Goal: Task Accomplishment & Management: Complete application form

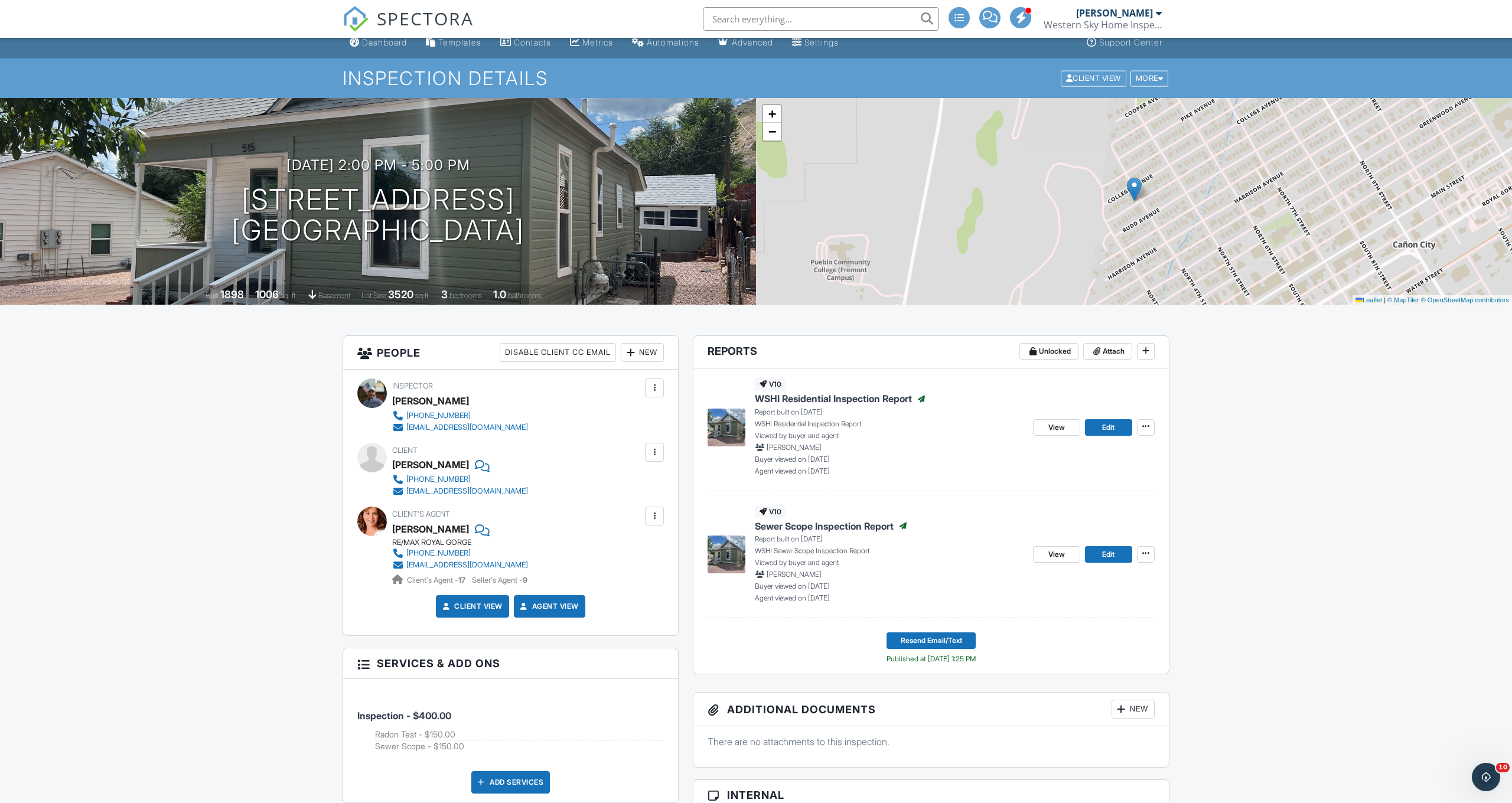
scroll to position [11, 1]
click at [1146, 428] on icon at bounding box center [1145, 426] width 7 height 9
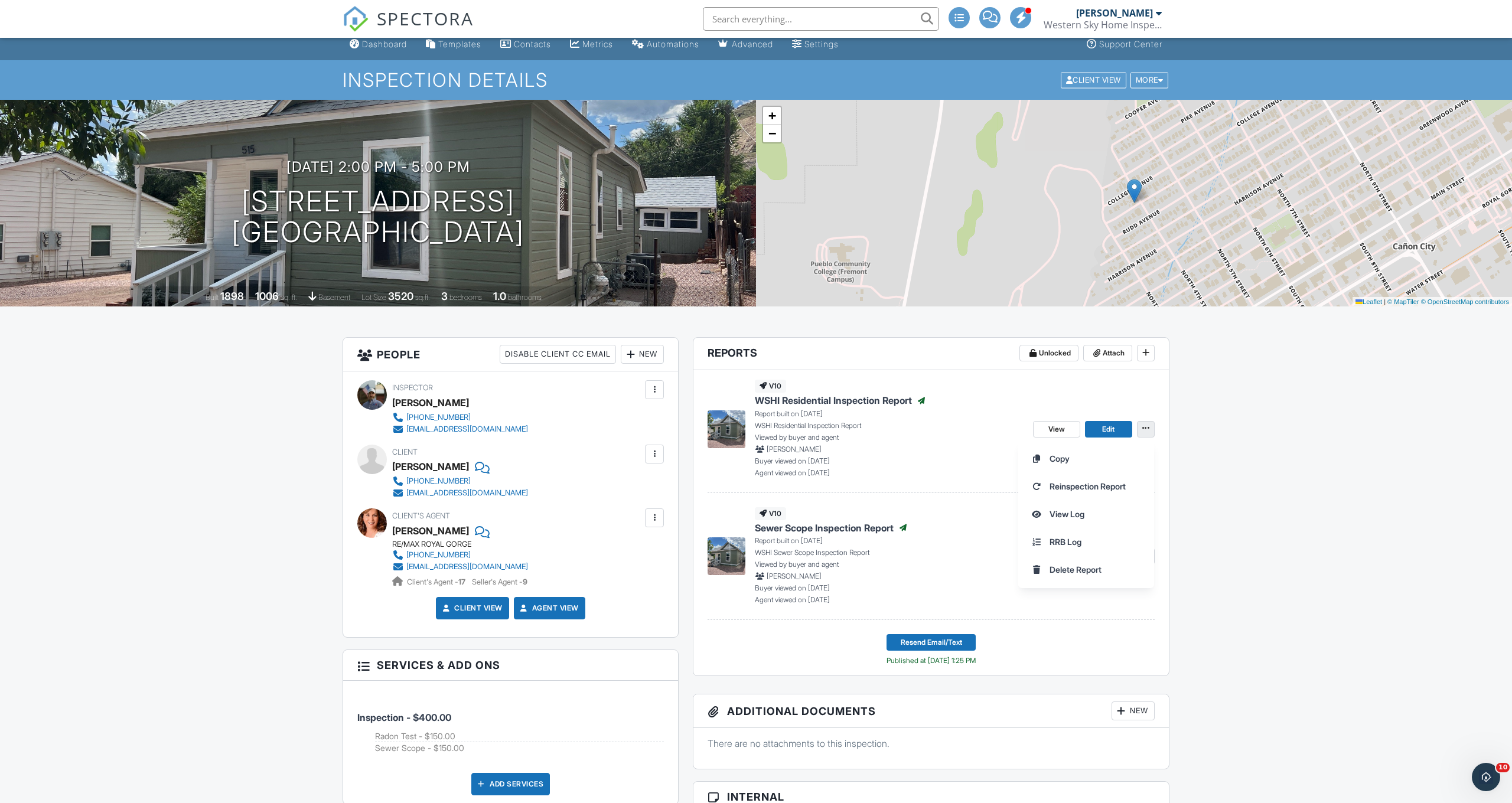
scroll to position [7, 0]
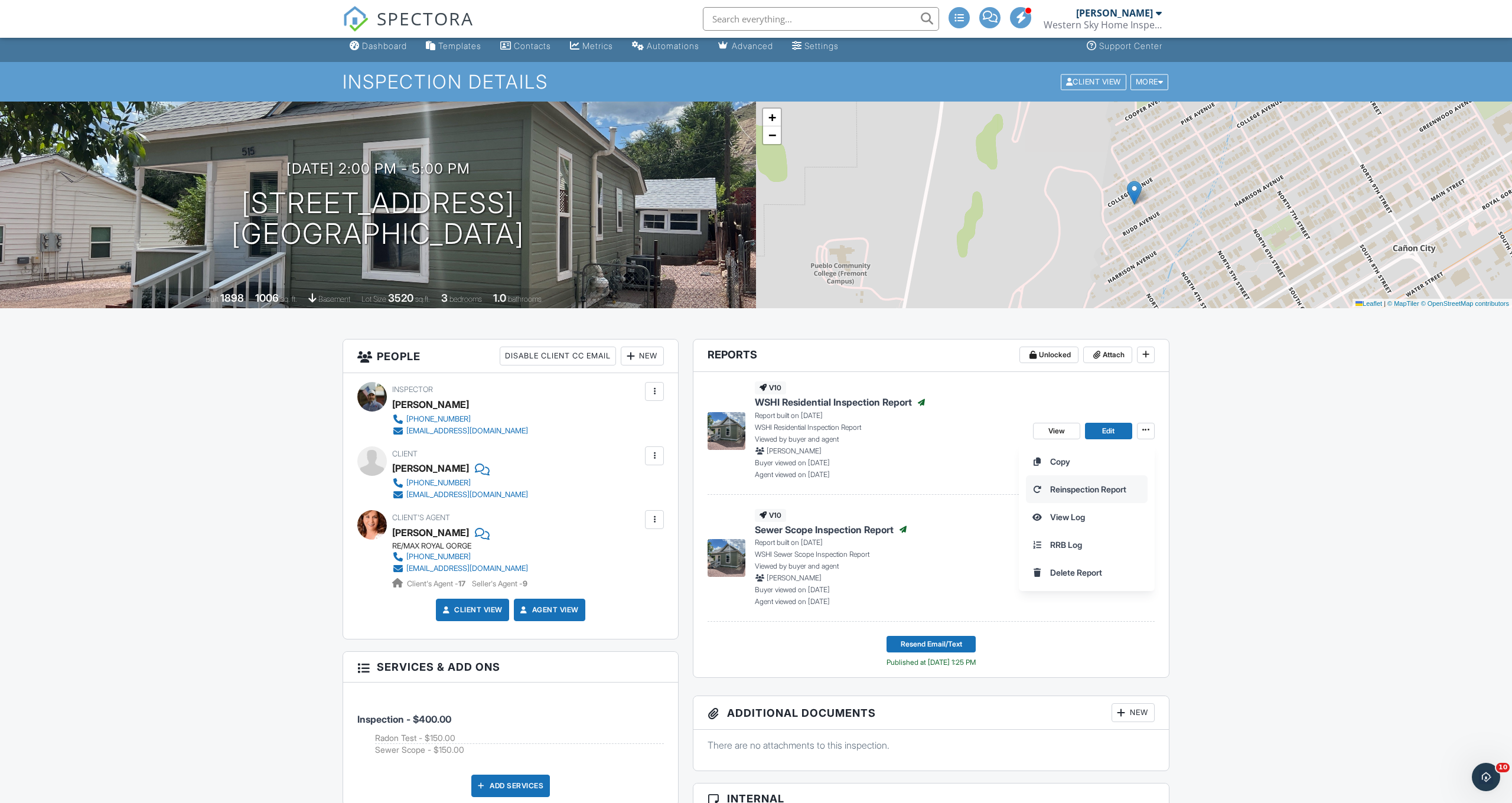
click at [1081, 490] on span "Reinspection Report" at bounding box center [1087, 489] width 77 height 12
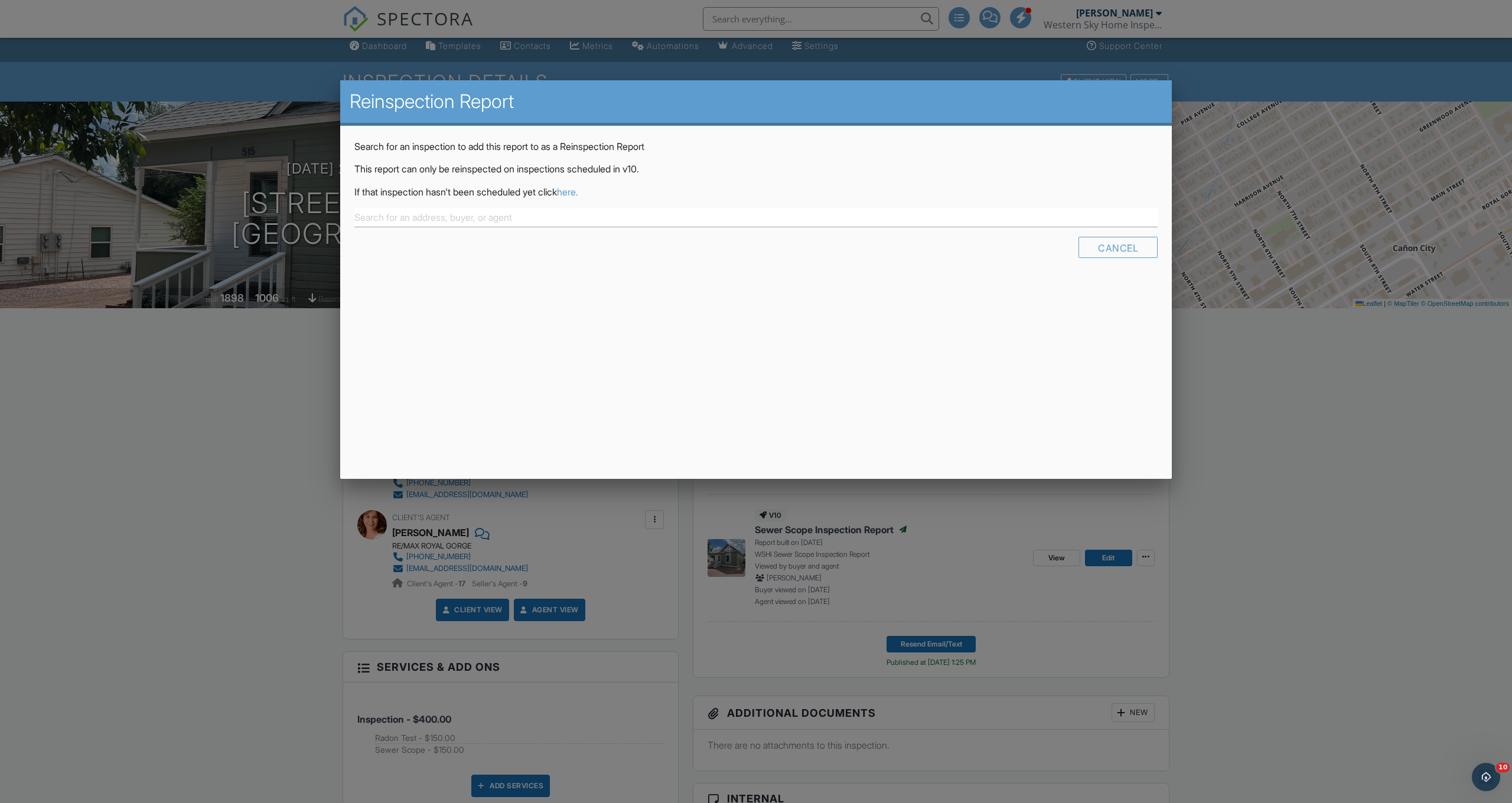
click at [578, 189] on link "here." at bounding box center [567, 192] width 21 height 11
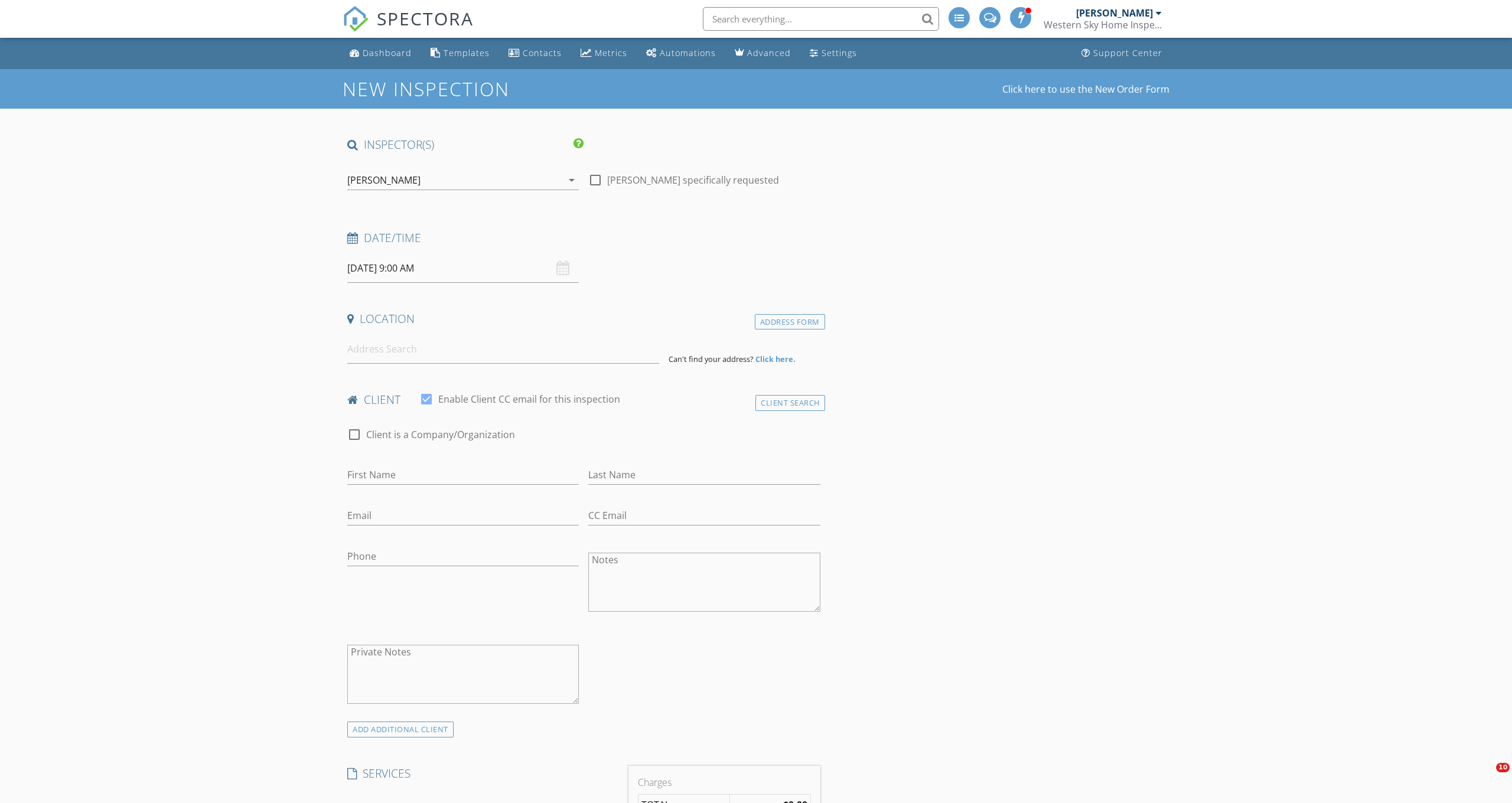
type input "[PERSON_NAME]"
type input "[EMAIL_ADDRESS][DOMAIN_NAME]"
type input "[PHONE_NUMBER]"
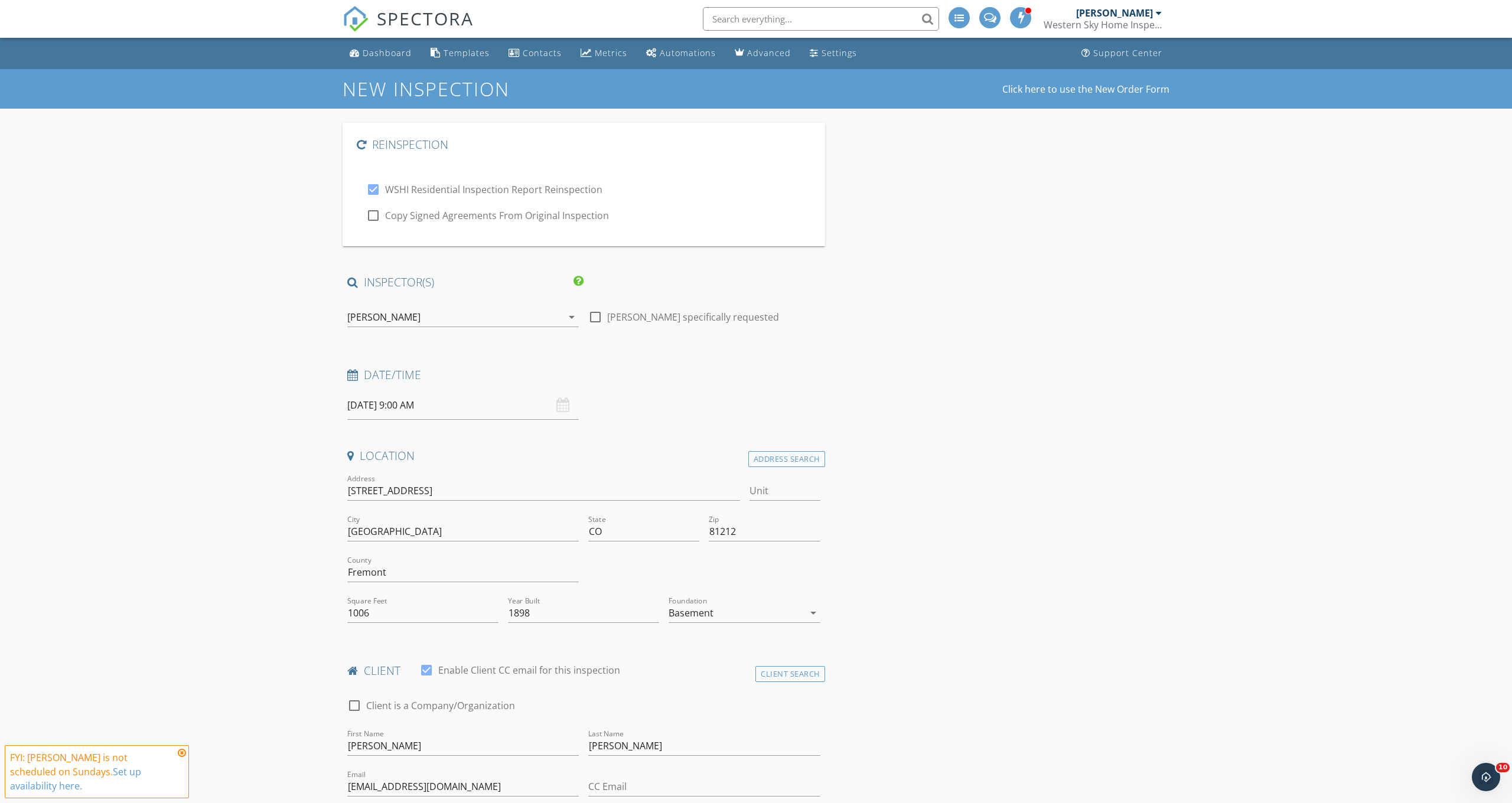
checkbox input "true"
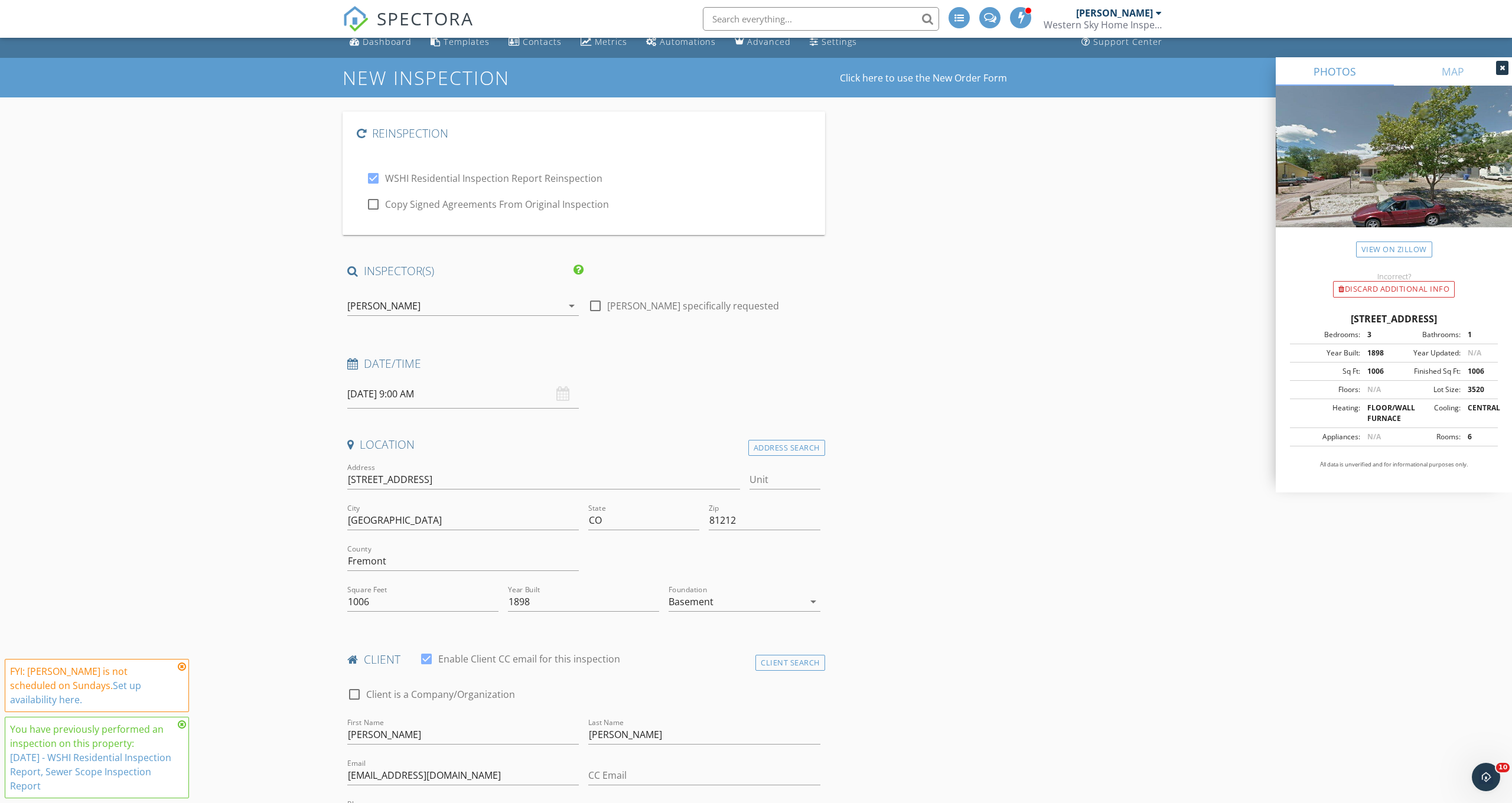
scroll to position [11, 0]
click at [370, 201] on div at bounding box center [373, 203] width 20 height 20
checkbox input "true"
click at [499, 399] on input "09/28/2025 9:00 AM" at bounding box center [462, 394] width 232 height 29
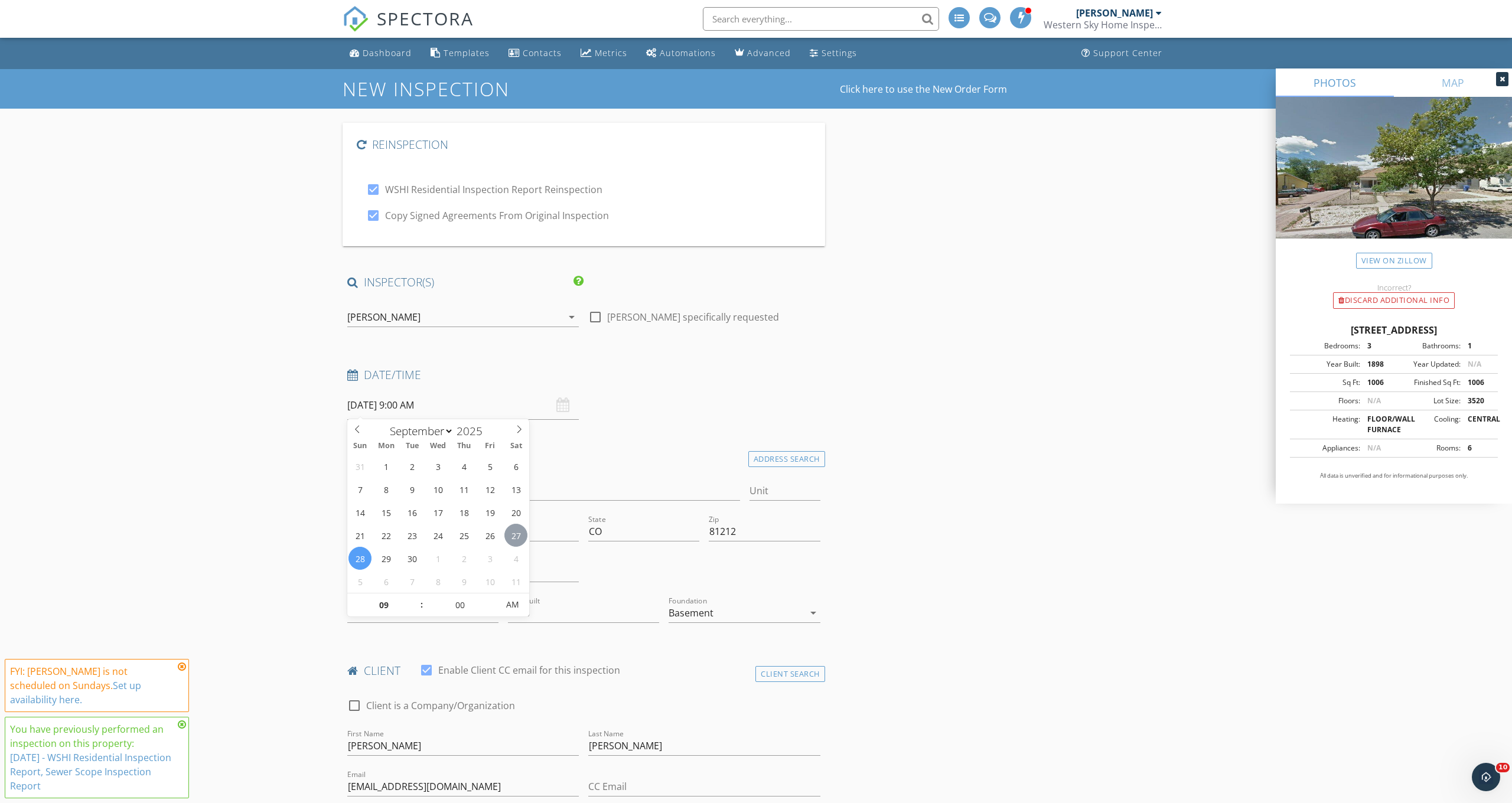
scroll to position [1, 0]
type input "09/27/2025 9:00 AM"
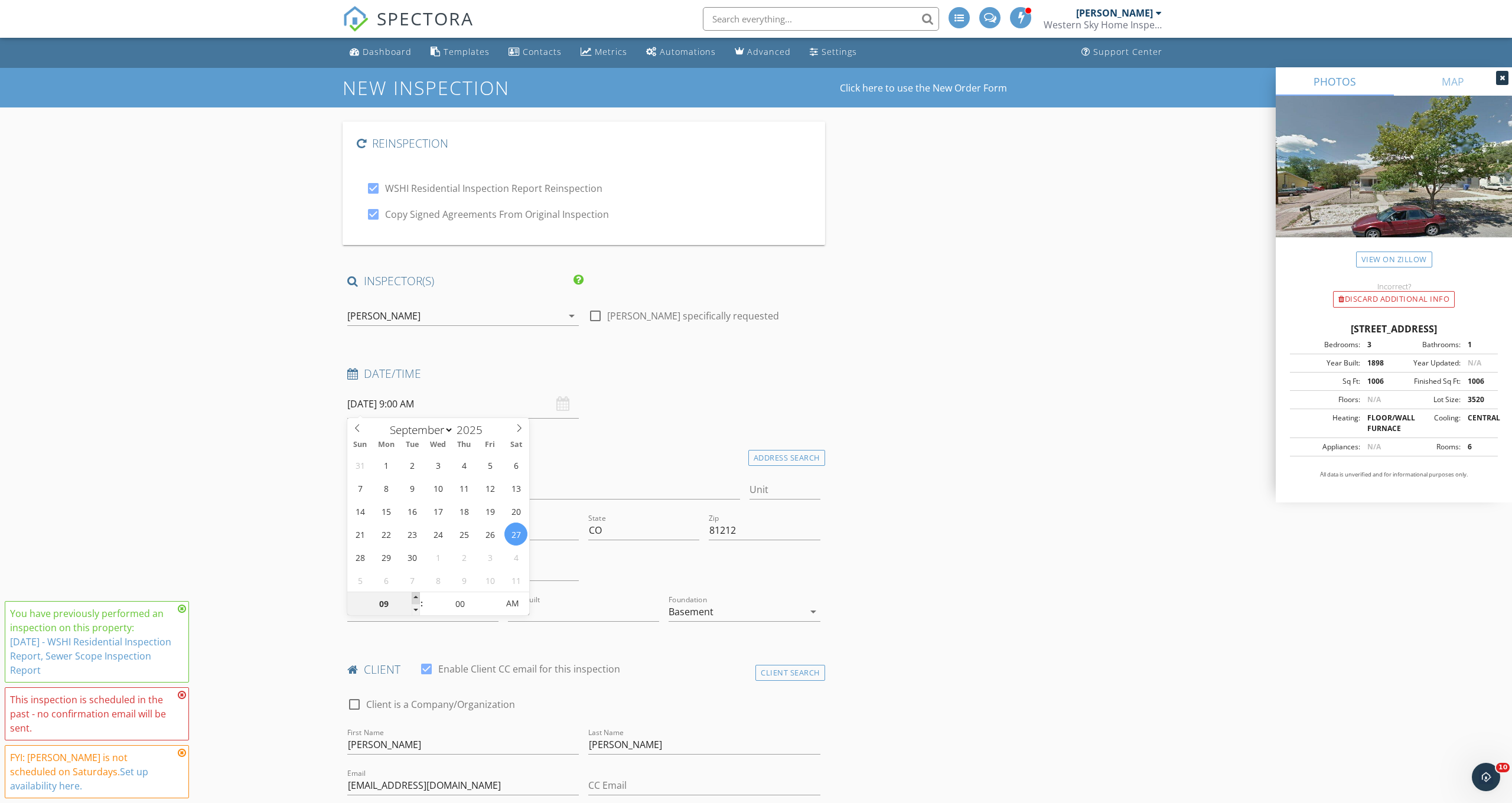
type input "10"
type input "09/27/2025 10:00 AM"
click at [419, 598] on span at bounding box center [415, 598] width 9 height 11
type input "11"
type input "09/27/2025 11:00 AM"
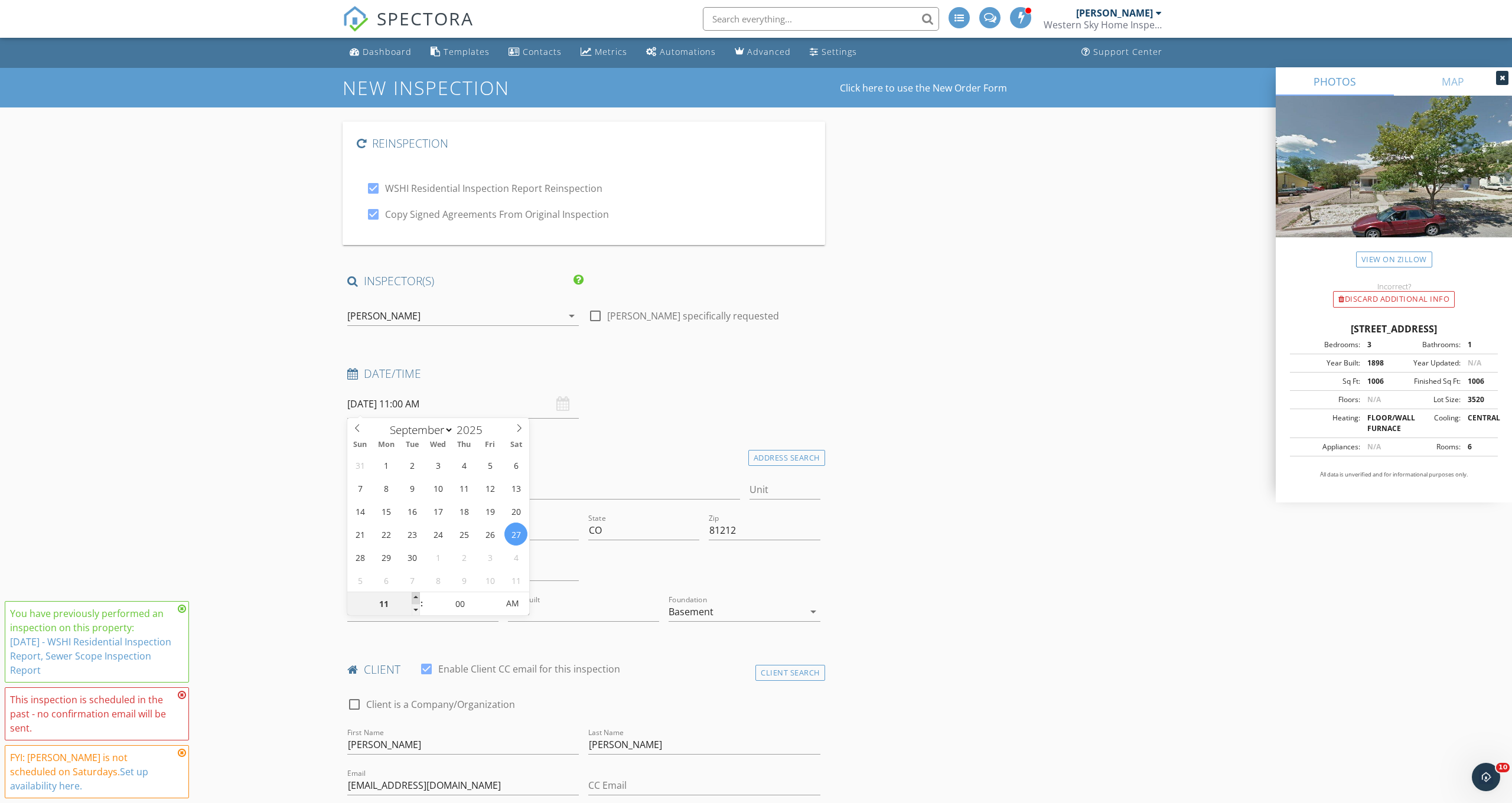
click at [419, 598] on span at bounding box center [415, 598] width 9 height 11
type input "12"
type input "09/27/2025 12:00 PM"
click at [419, 598] on span at bounding box center [415, 598] width 9 height 11
type input "01"
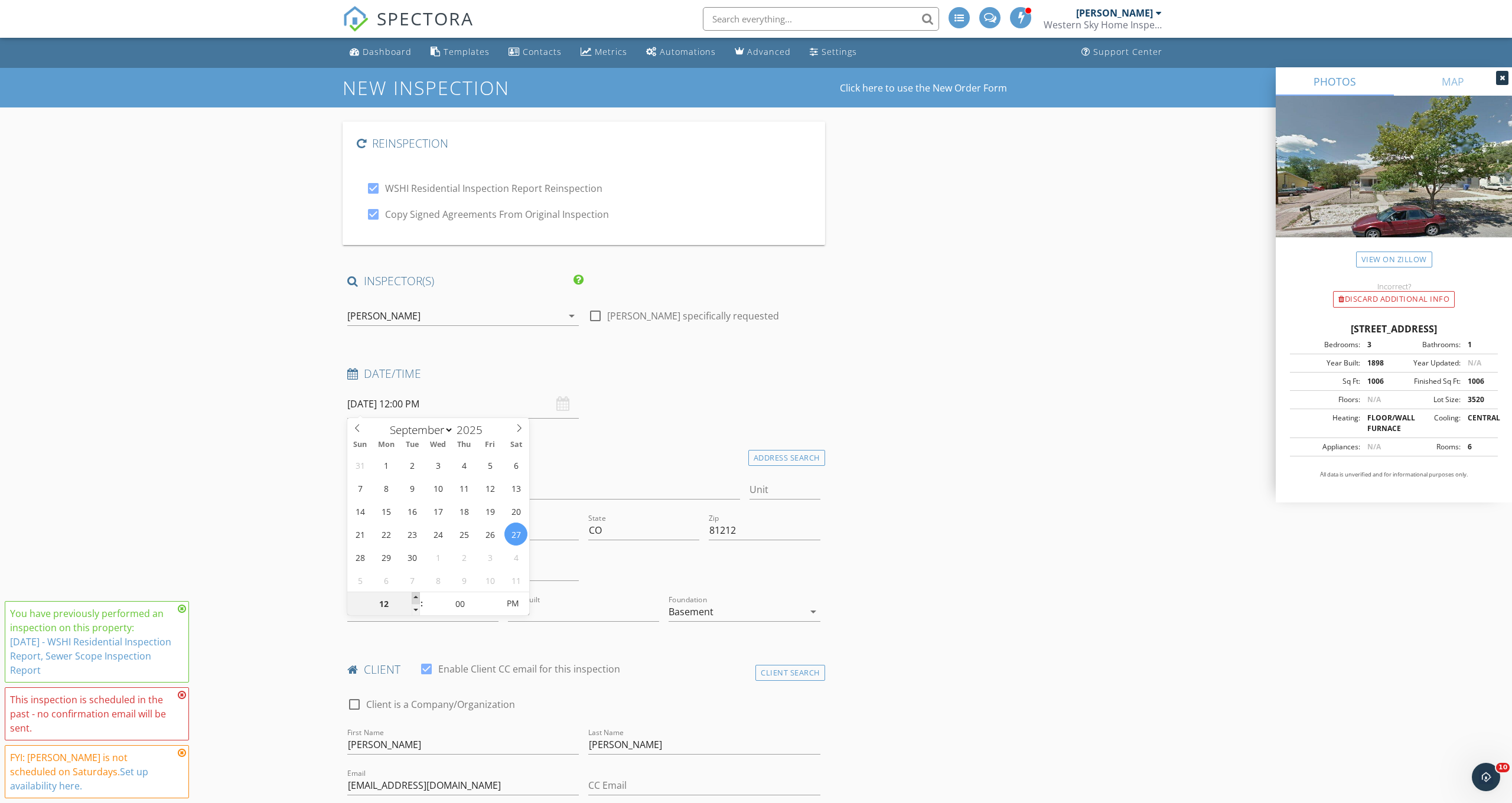
type input "09/27/2025 1:00 PM"
click at [419, 598] on span at bounding box center [415, 598] width 9 height 11
type input "02"
type input "09/27/2025 2:00 PM"
click at [419, 598] on span at bounding box center [415, 598] width 9 height 11
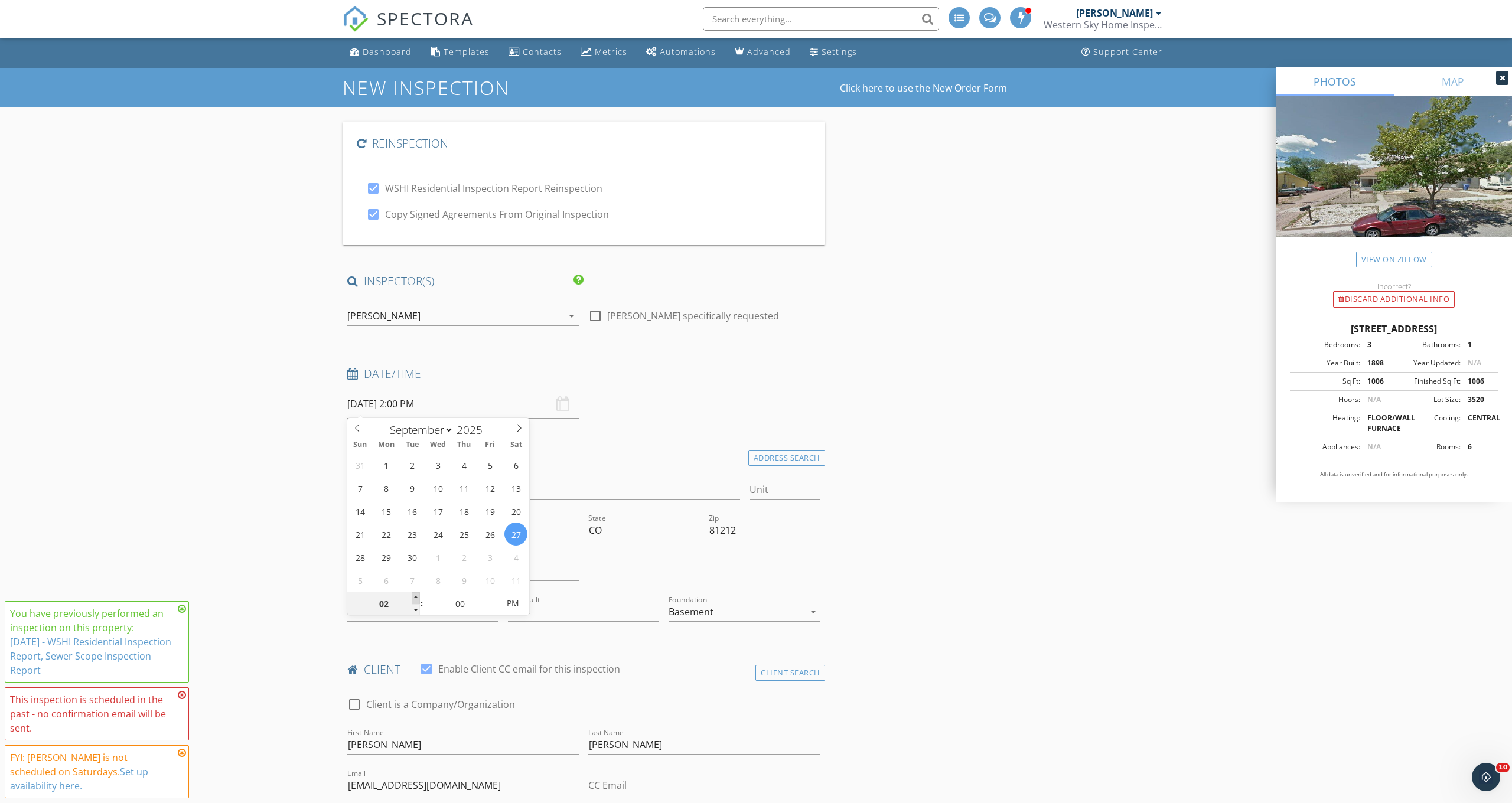
type input "03"
type input "09/27/2025 3:00 PM"
click at [419, 598] on span at bounding box center [415, 598] width 9 height 11
type input "04"
type input "09/27/2025 4:00 PM"
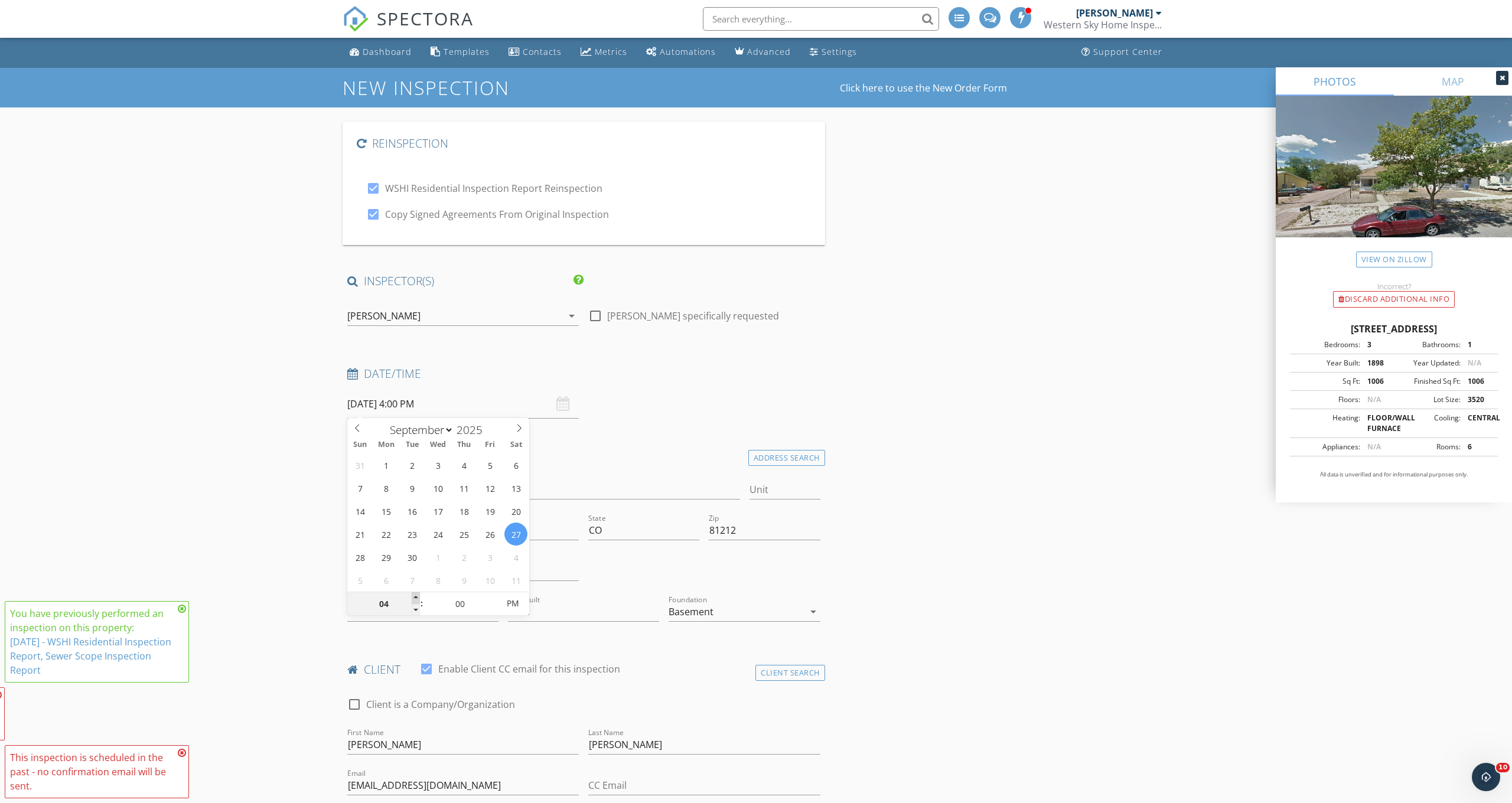
click at [419, 598] on span at bounding box center [415, 598] width 9 height 11
type input "05"
type input "[DATE] 5:00 PM"
click at [419, 598] on span at bounding box center [415, 598] width 9 height 11
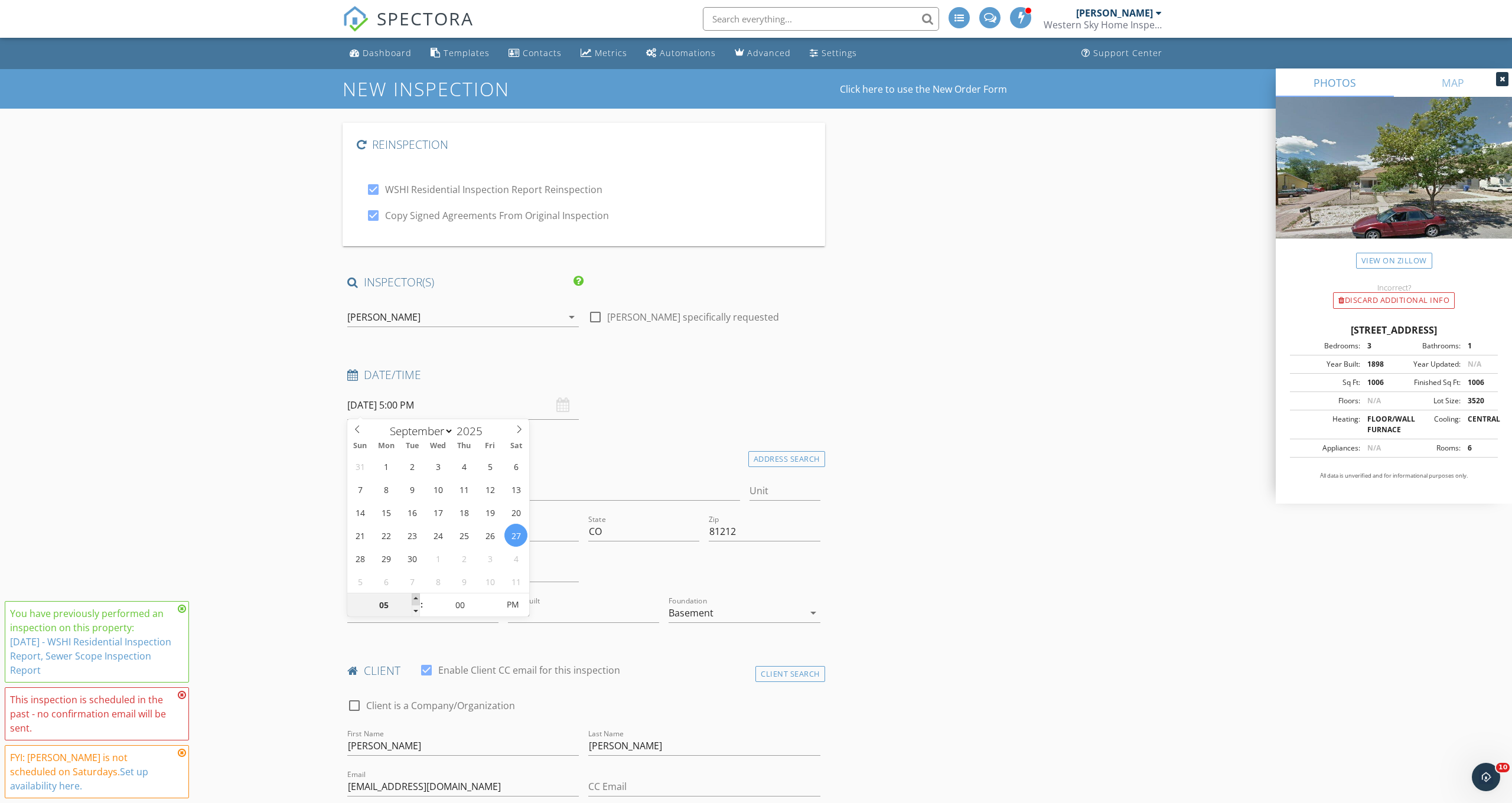
scroll to position [0, 0]
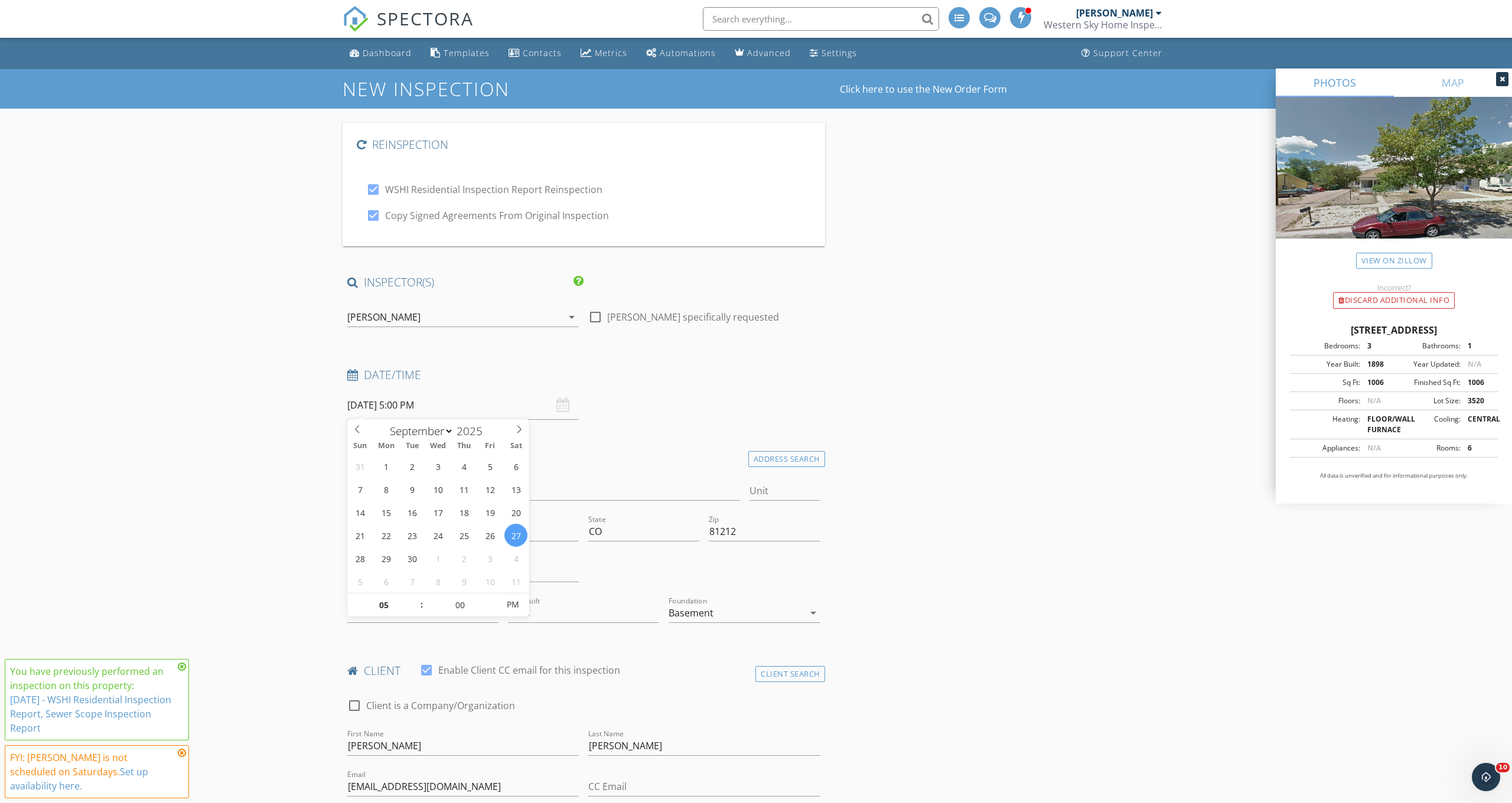
click at [588, 474] on div "Address 515 N 4th St" at bounding box center [543, 493] width 392 height 39
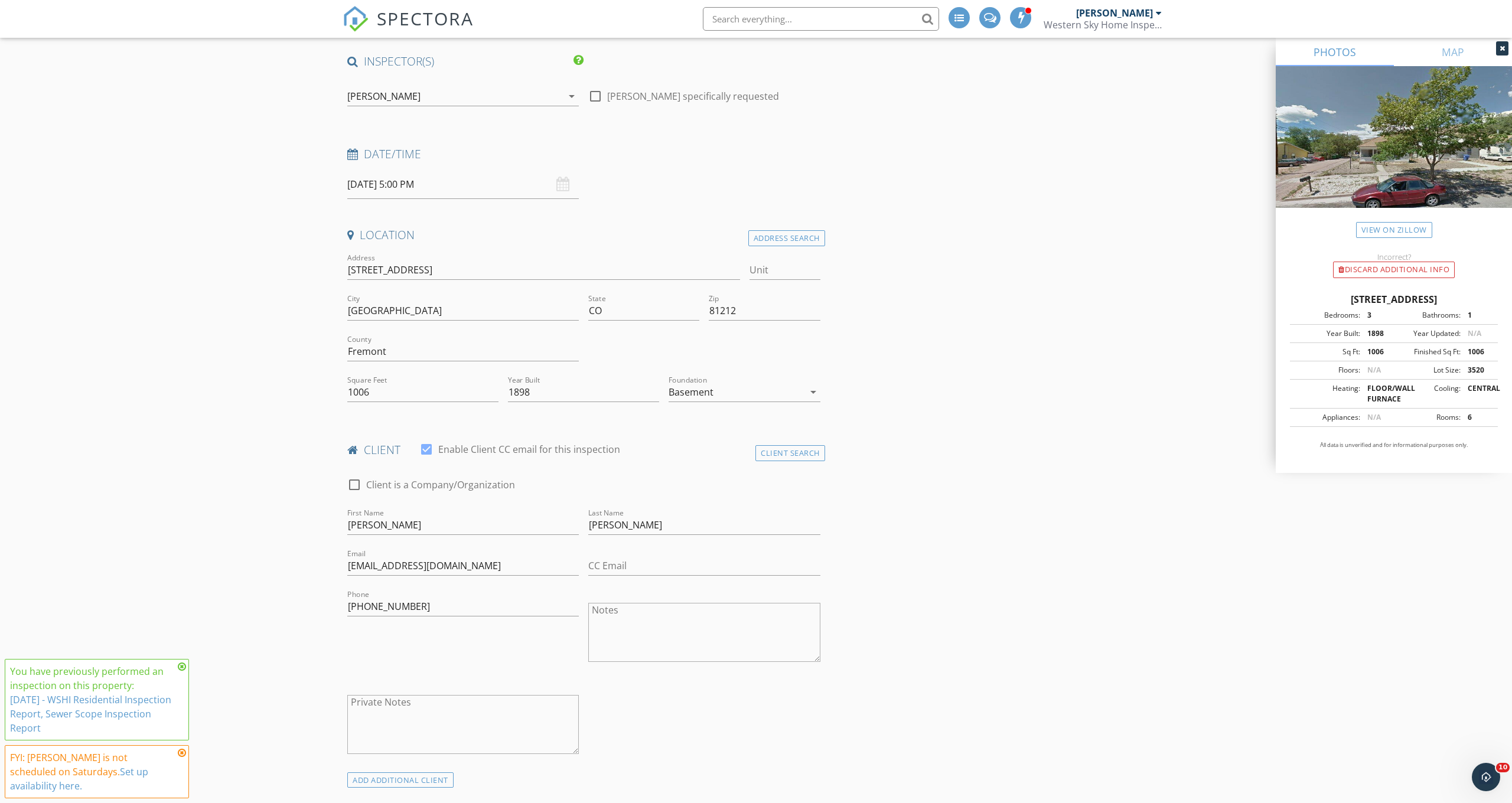
scroll to position [244, 0]
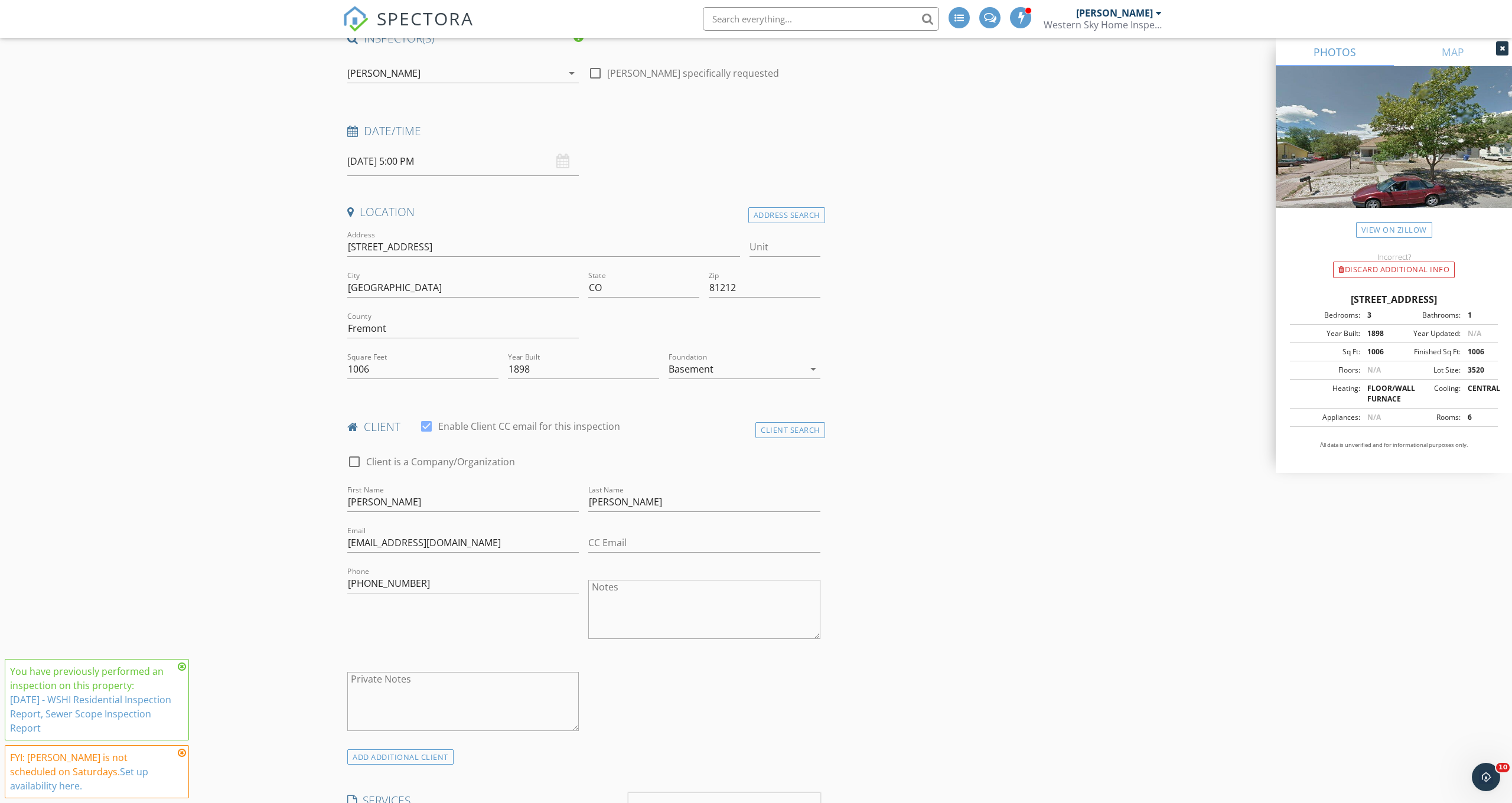
click at [183, 672] on icon at bounding box center [182, 667] width 9 height 9
drag, startPoint x: 181, startPoint y: 765, endPoint x: 191, endPoint y: 762, distance: 10.4
click at [181, 758] on icon at bounding box center [182, 753] width 9 height 9
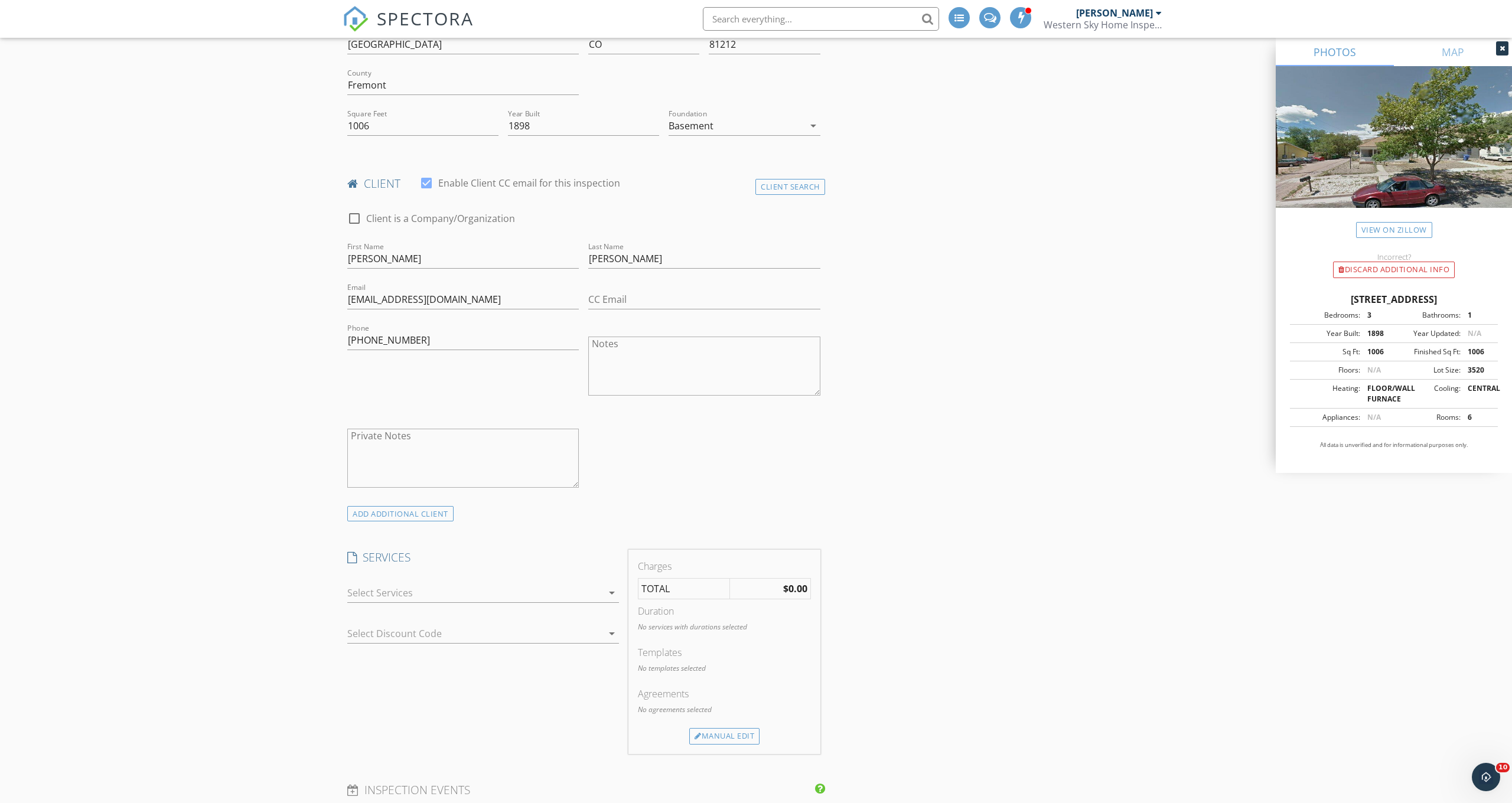
scroll to position [503, 0]
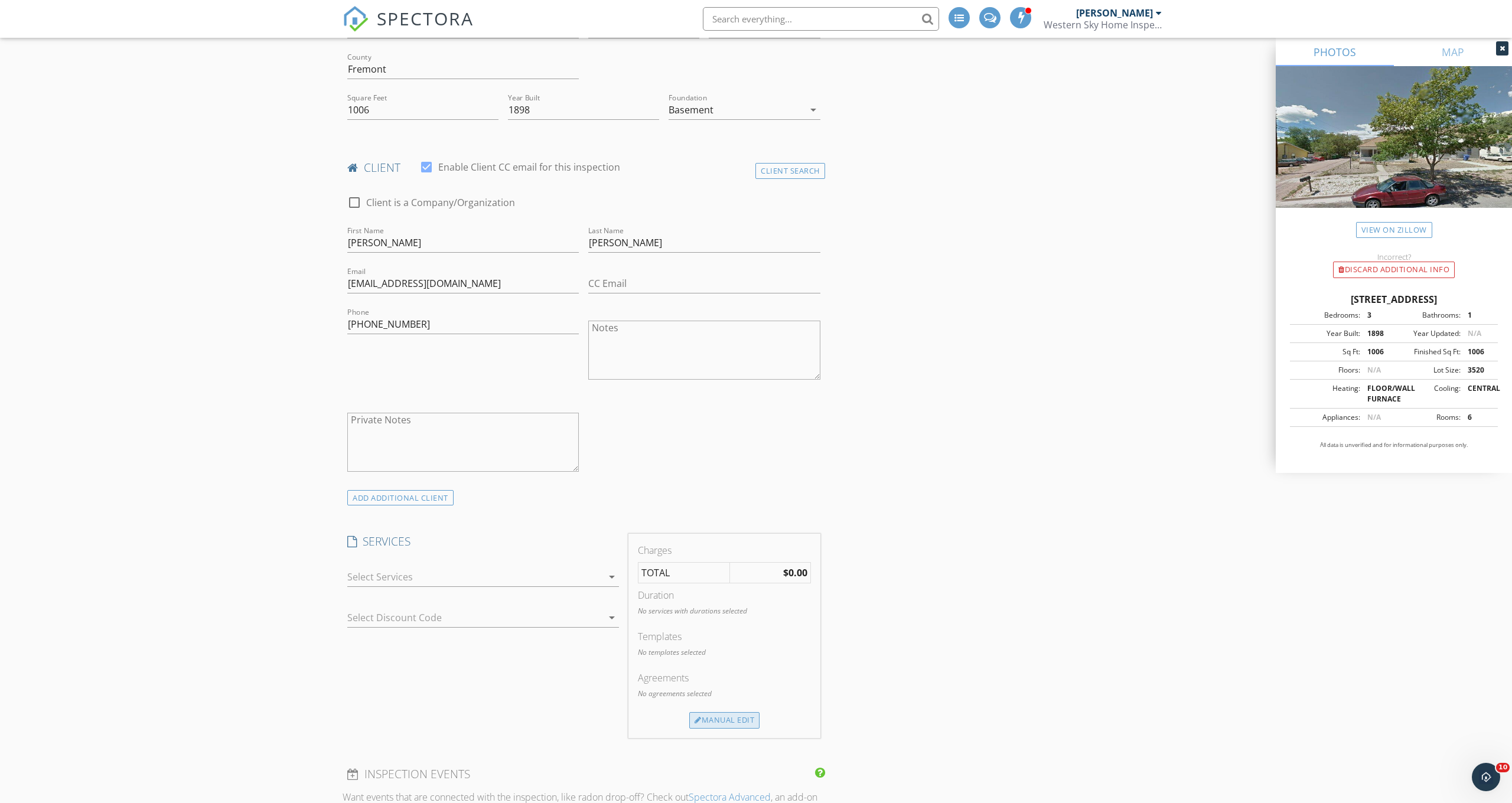
click at [742, 714] on div "Manual Edit" at bounding box center [724, 720] width 70 height 16
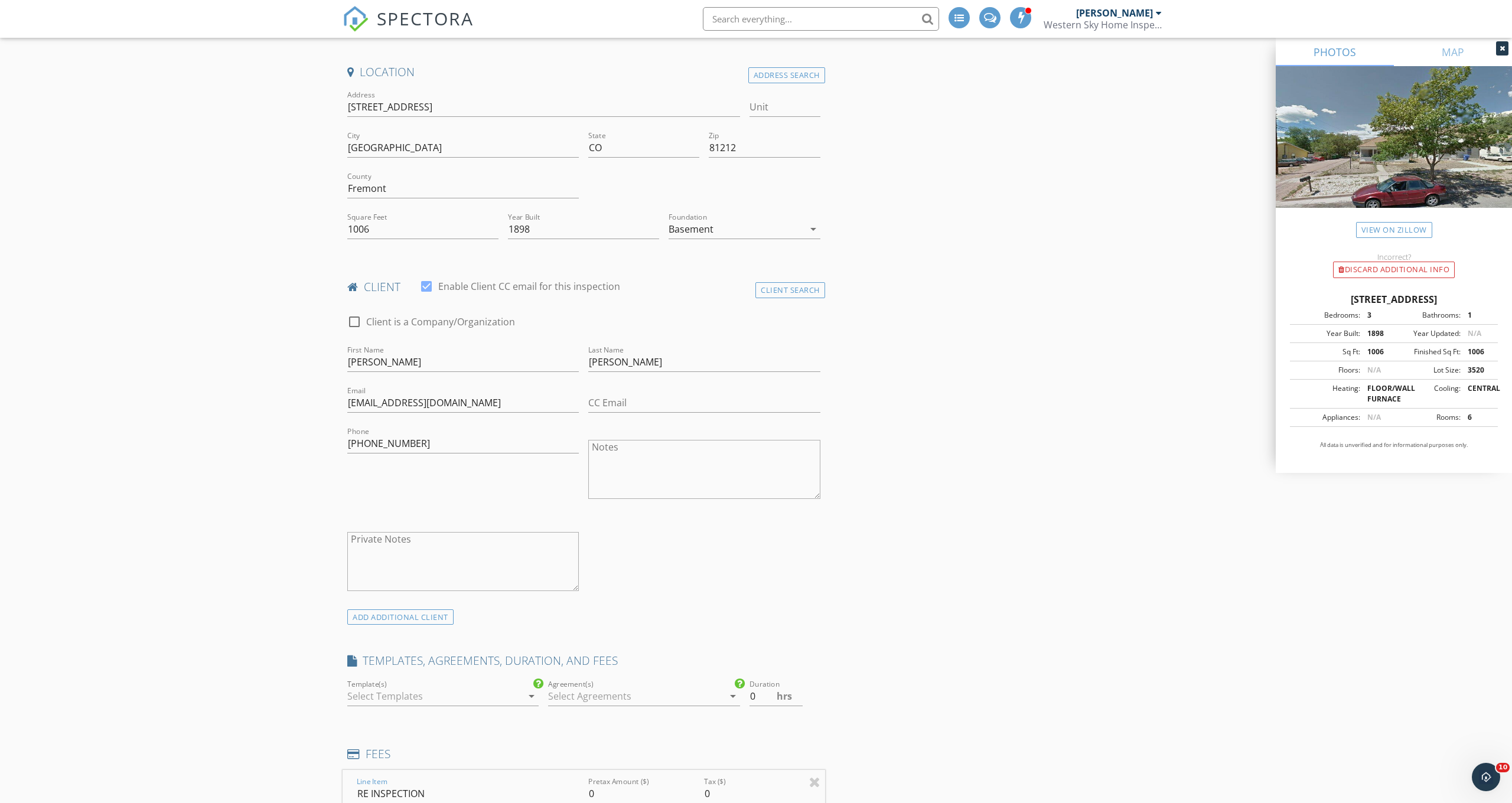
scroll to position [381, 0]
type input "RE INSPECTION"
click at [620, 791] on input "0" at bounding box center [641, 796] width 106 height 20
type input "150"
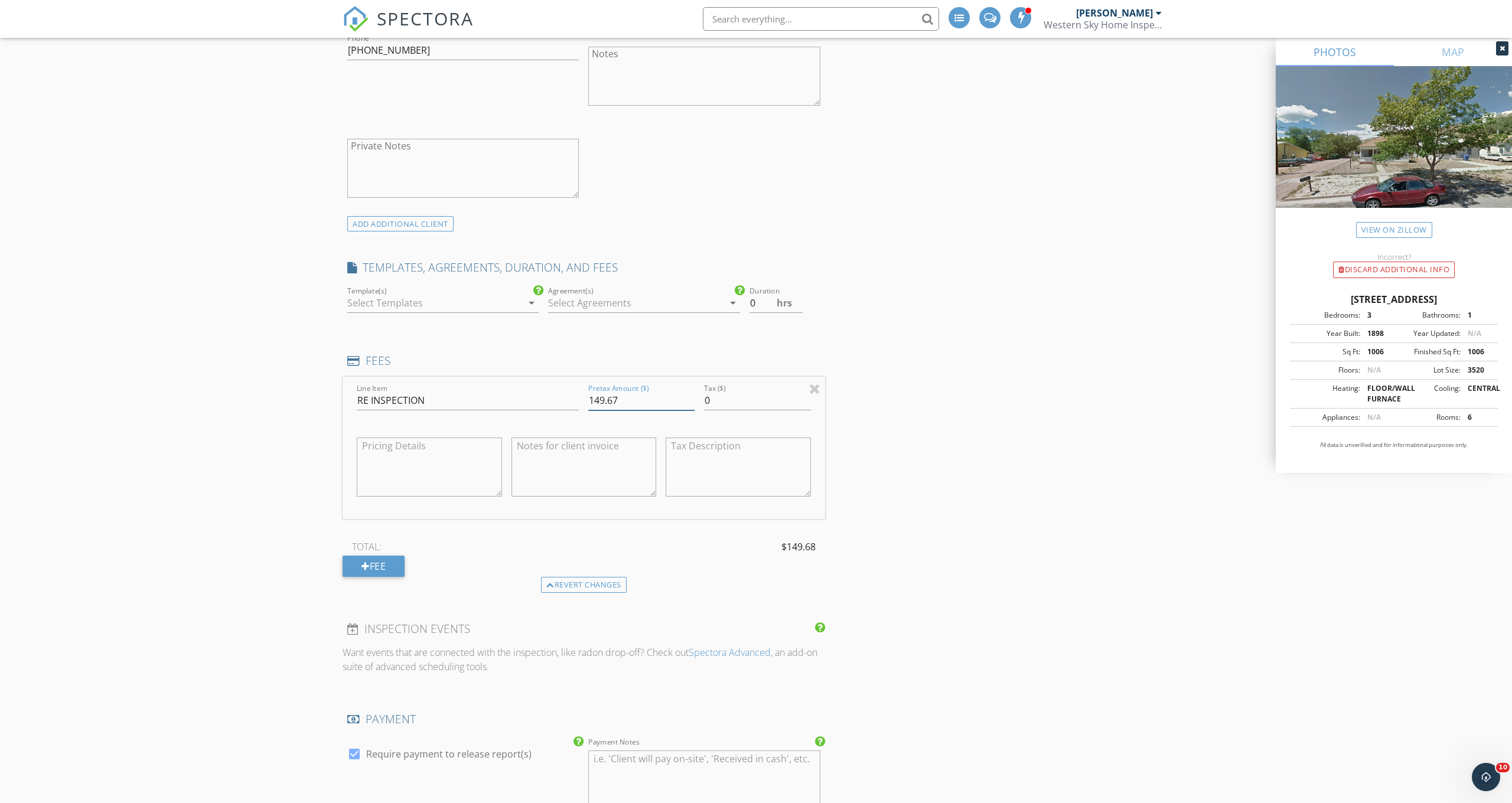
type input "149.66"
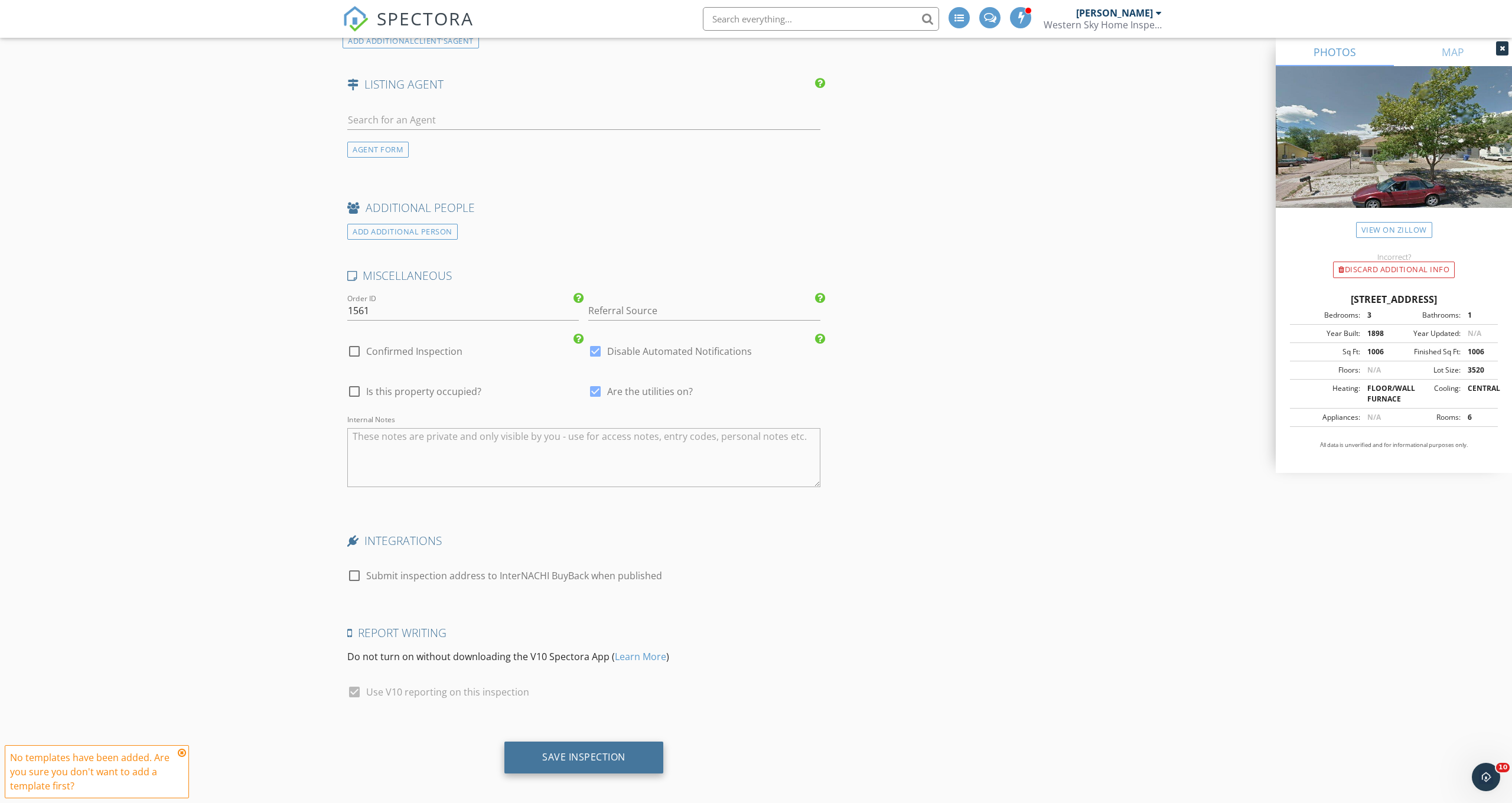
scroll to position [1964, 0]
click at [582, 752] on div "Save Inspection" at bounding box center [583, 758] width 83 height 11
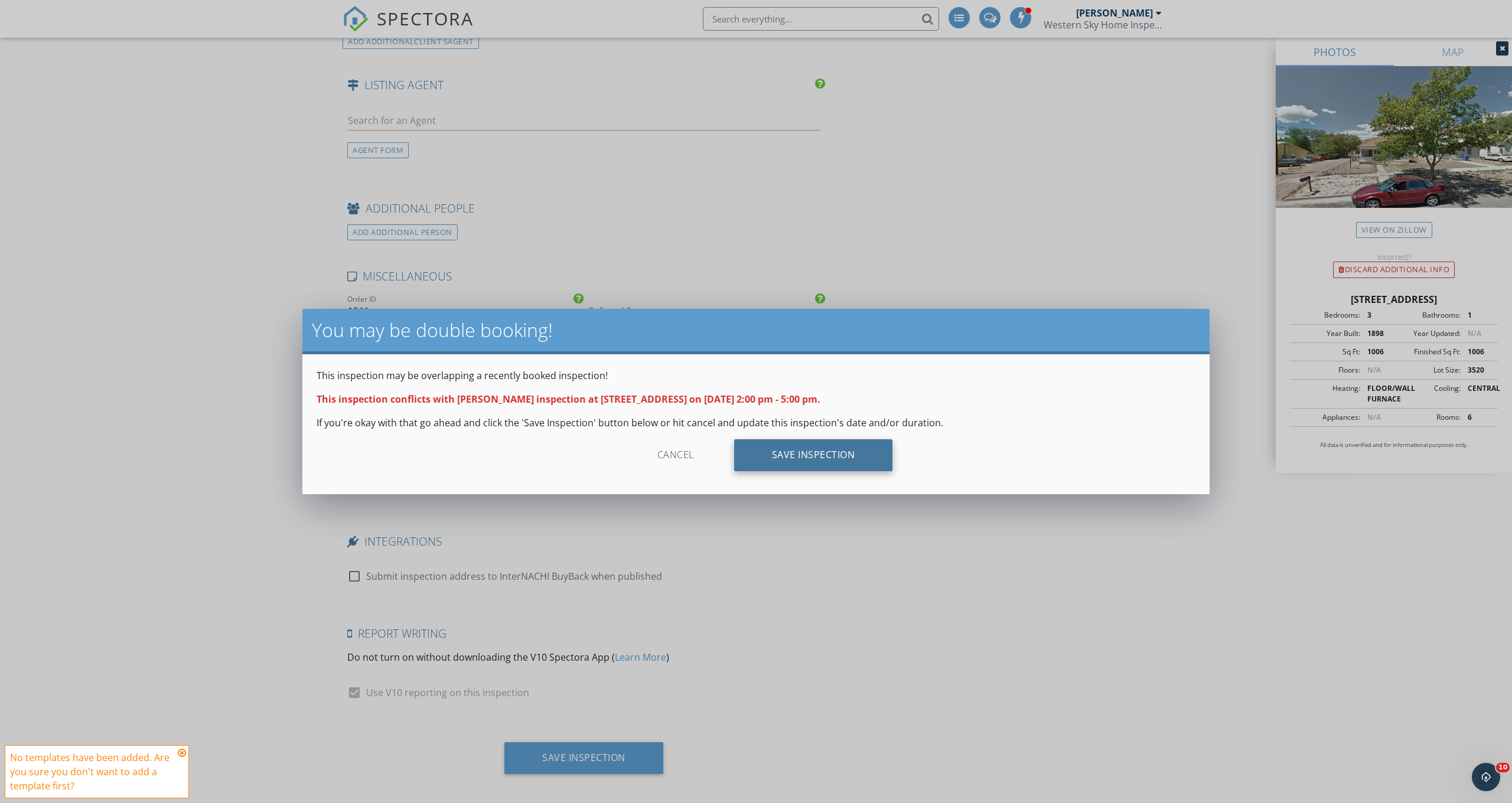
click at [795, 455] on div "Save Inspection" at bounding box center [813, 456] width 159 height 32
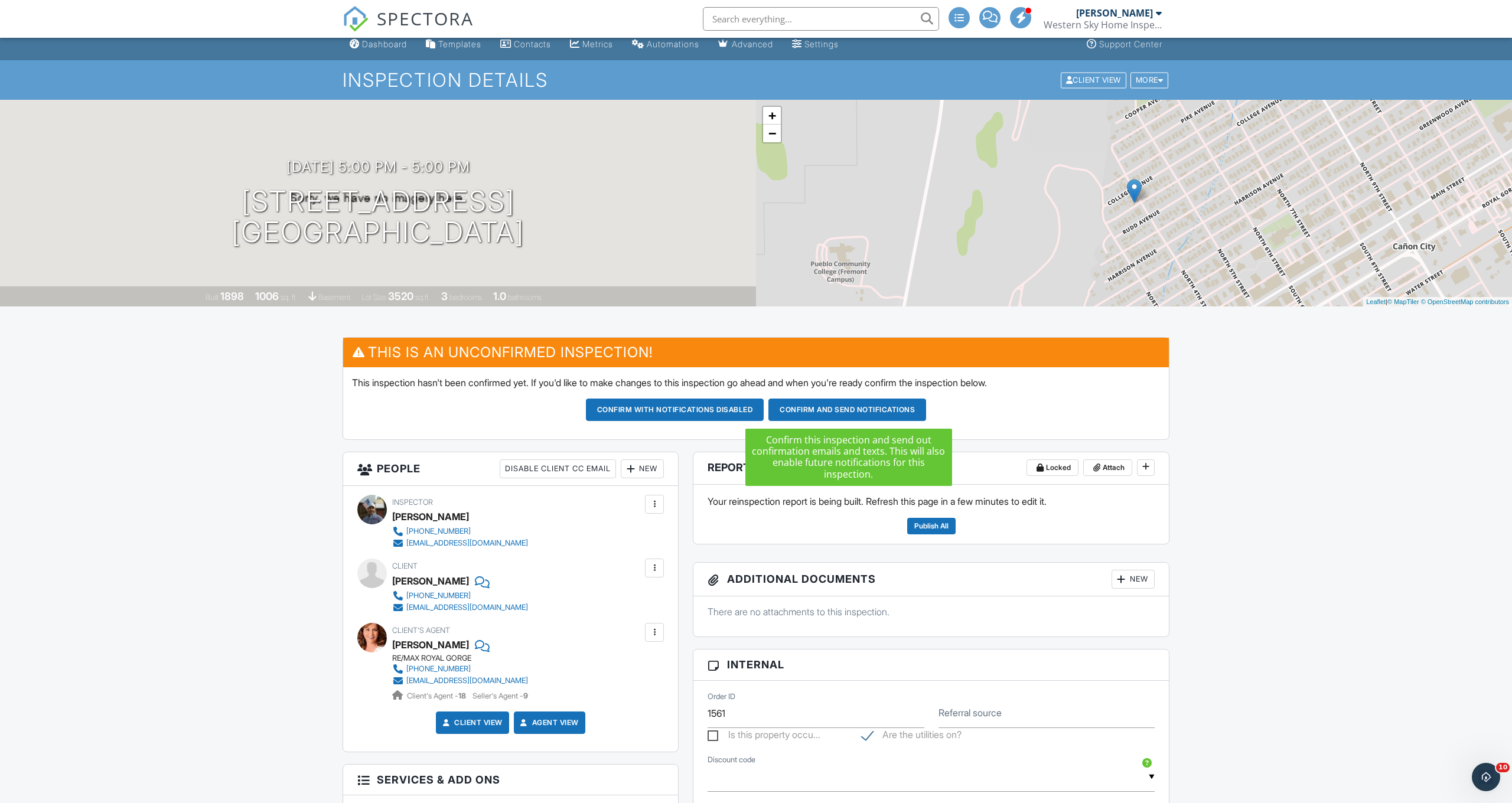
scroll to position [7, 0]
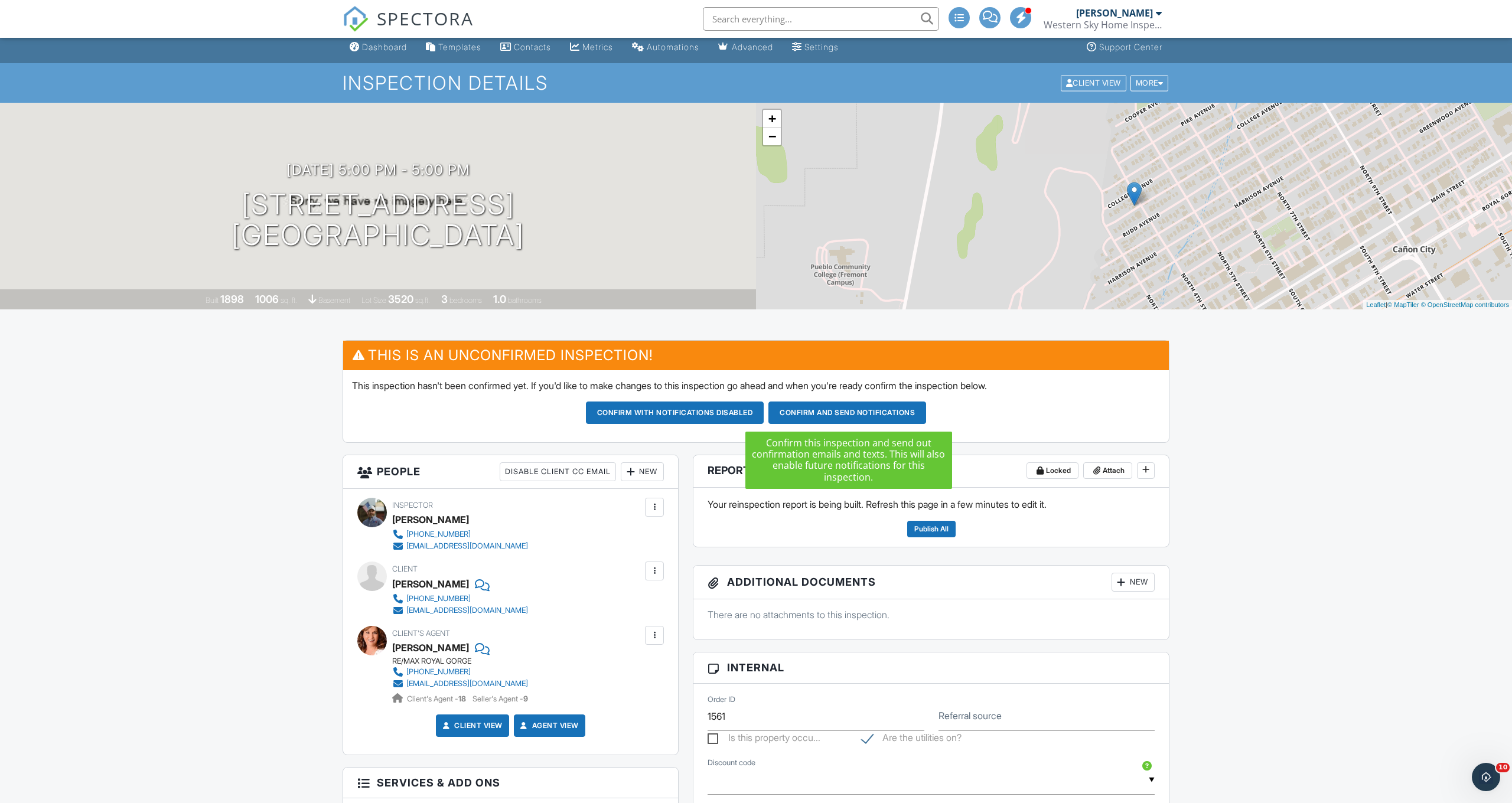
click at [809, 414] on button "Confirm and send notifications" at bounding box center [846, 413] width 158 height 23
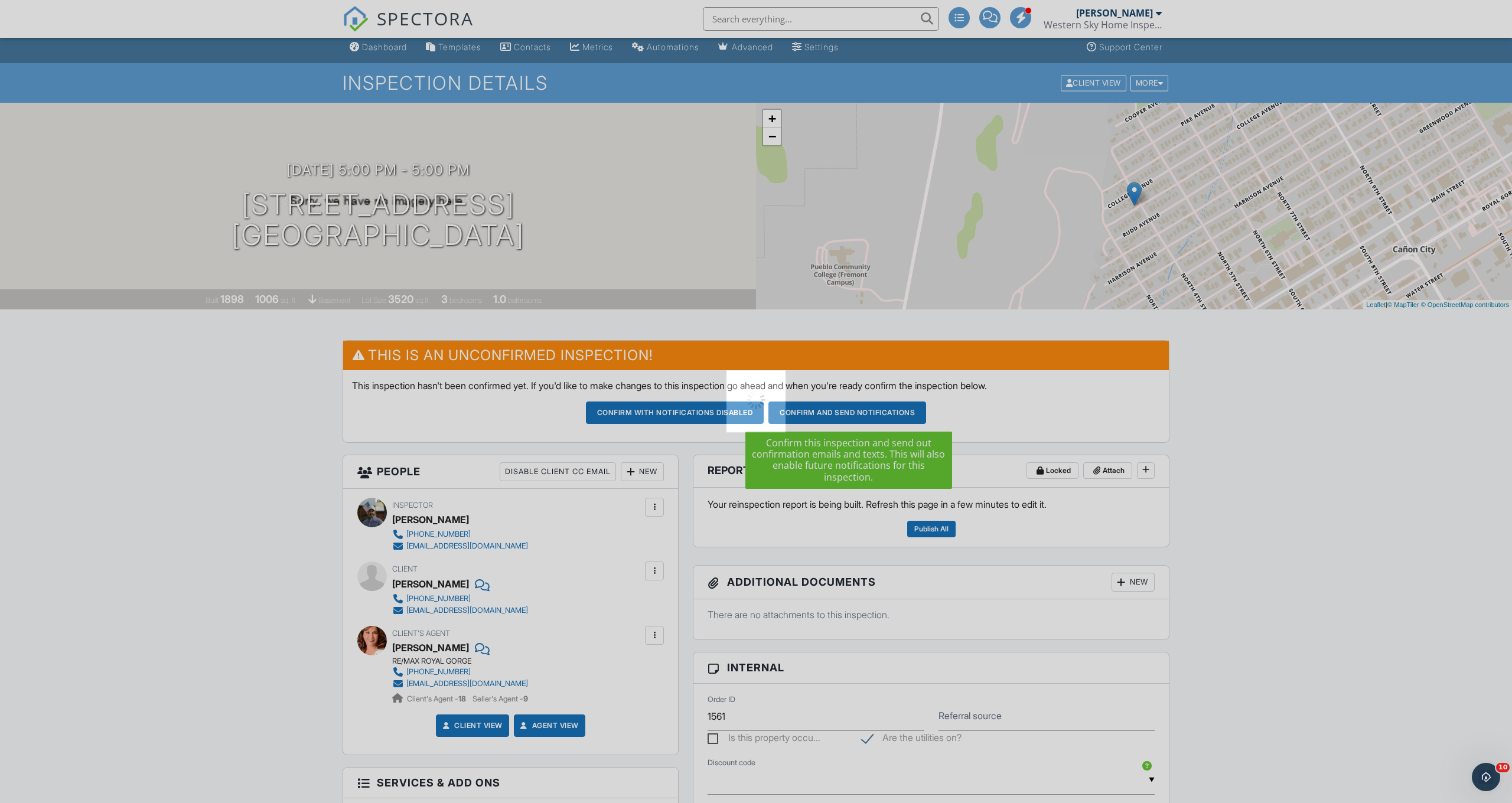
scroll to position [6, 0]
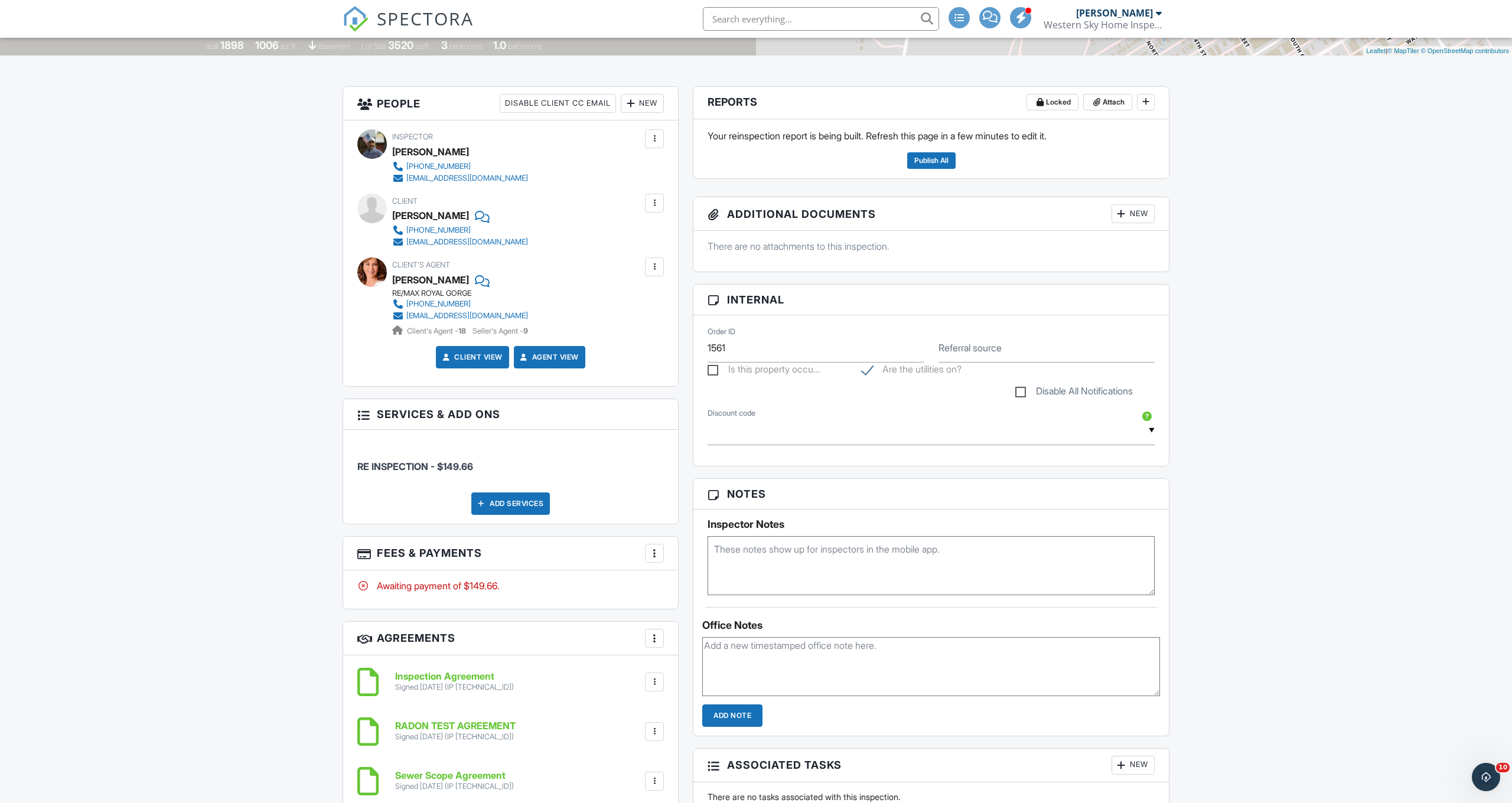
scroll to position [262, 0]
click at [665, 550] on h3 "Fees & Payments More Edit Fees & Payments Add Services View Invoice Paid In Full" at bounding box center [511, 552] width 335 height 34
click at [658, 551] on div at bounding box center [654, 551] width 11 height 11
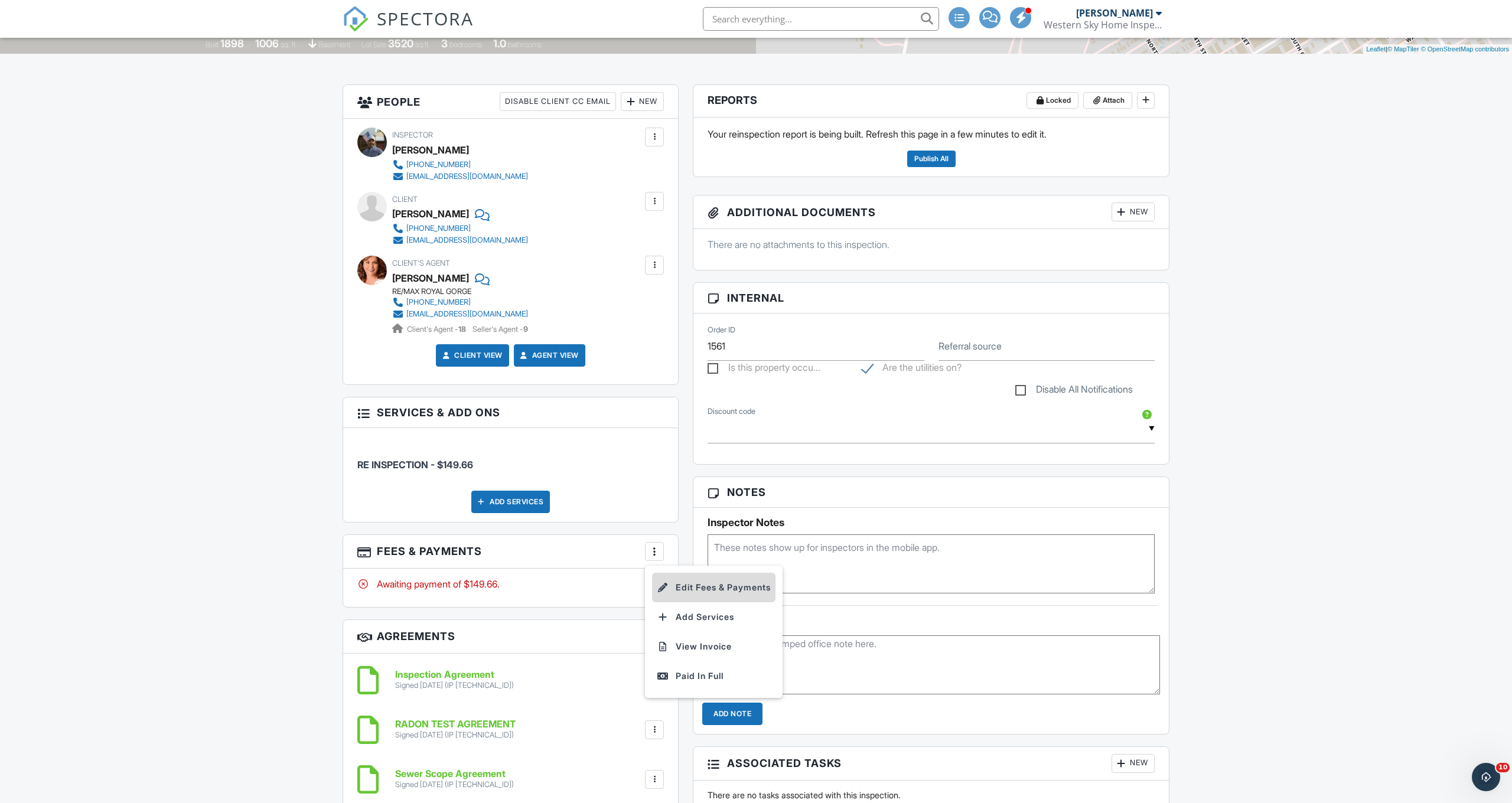
click at [703, 587] on li "Edit Fees & Payments" at bounding box center [713, 587] width 124 height 29
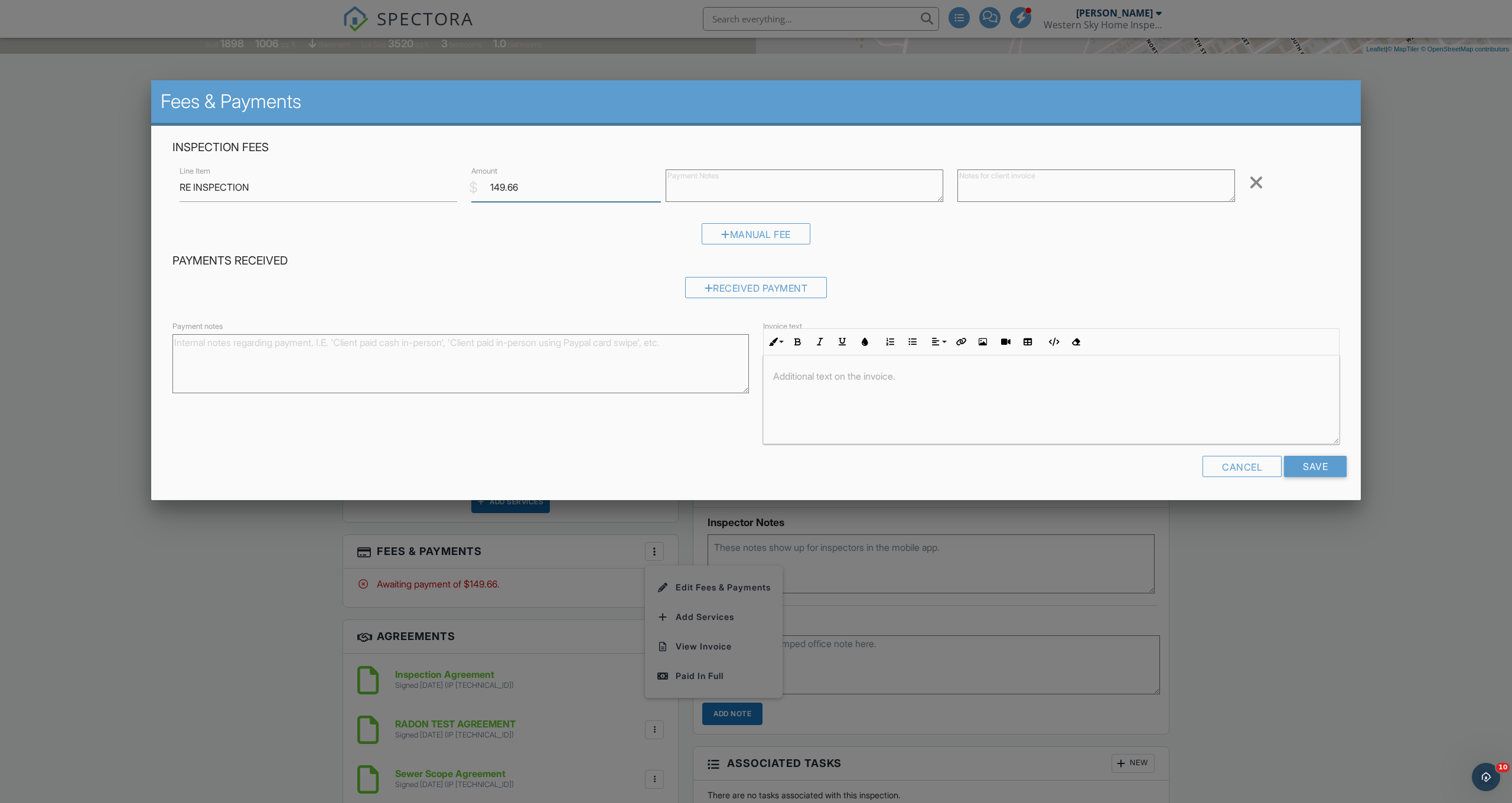
click at [574, 188] on input "149.66" at bounding box center [565, 187] width 189 height 29
type input "150"
click at [1314, 464] on input "Save" at bounding box center [1315, 466] width 62 height 21
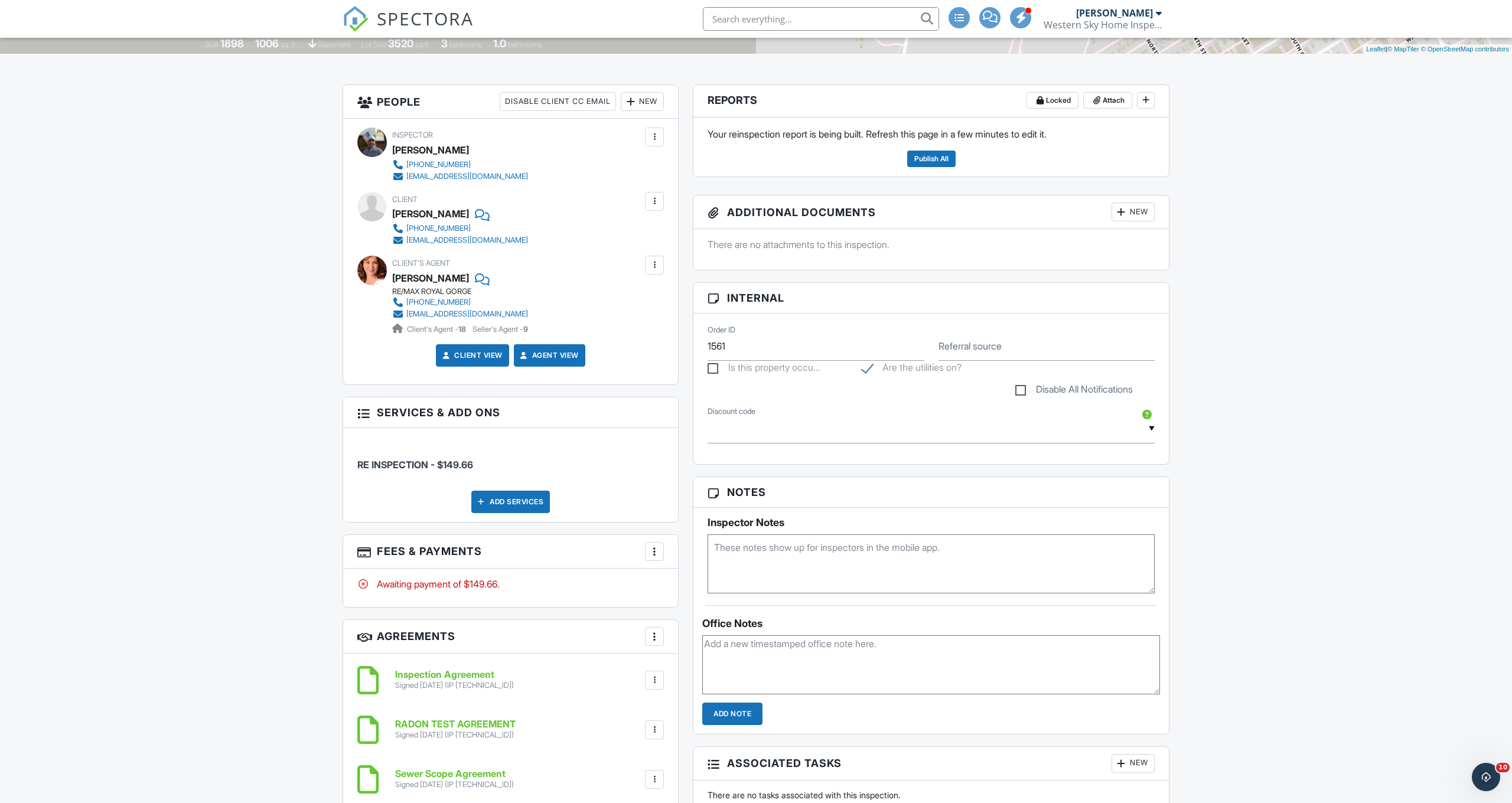
type input "150.00"
click at [656, 548] on div at bounding box center [654, 551] width 11 height 11
click at [707, 585] on li "Edit Fees & Payments" at bounding box center [713, 587] width 124 height 29
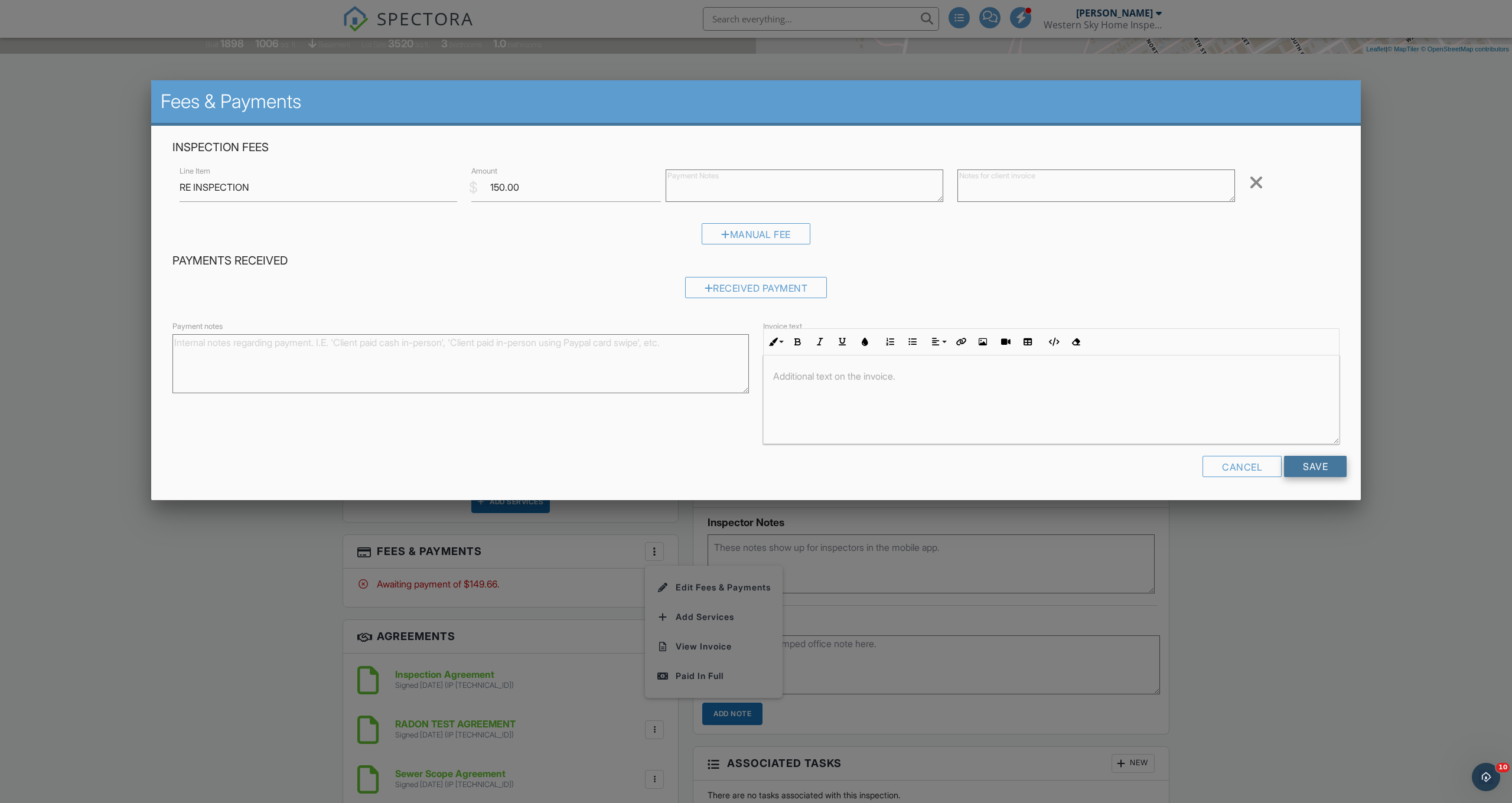
click at [1334, 469] on input "Save" at bounding box center [1315, 466] width 62 height 21
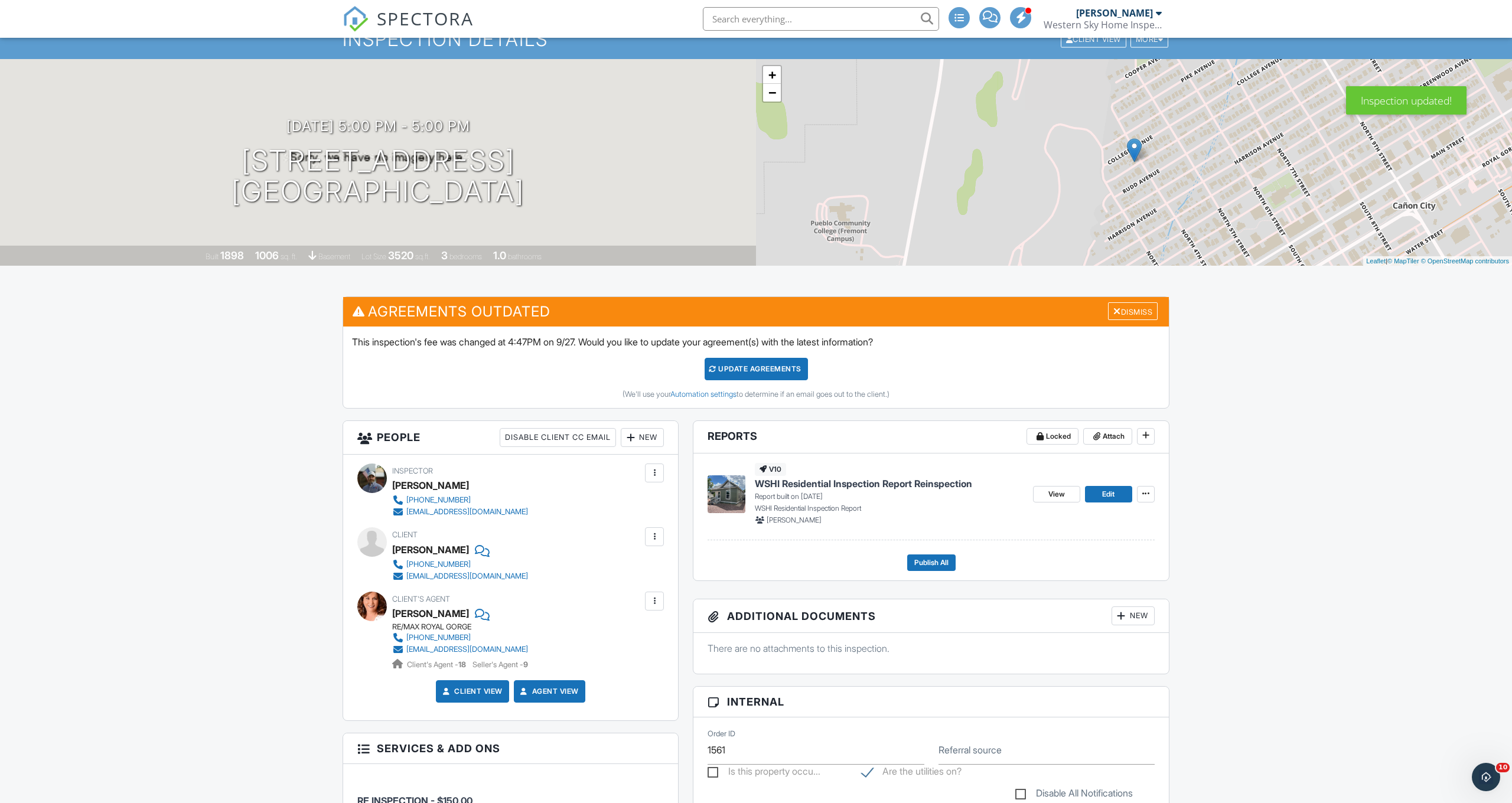
scroll to position [51, 0]
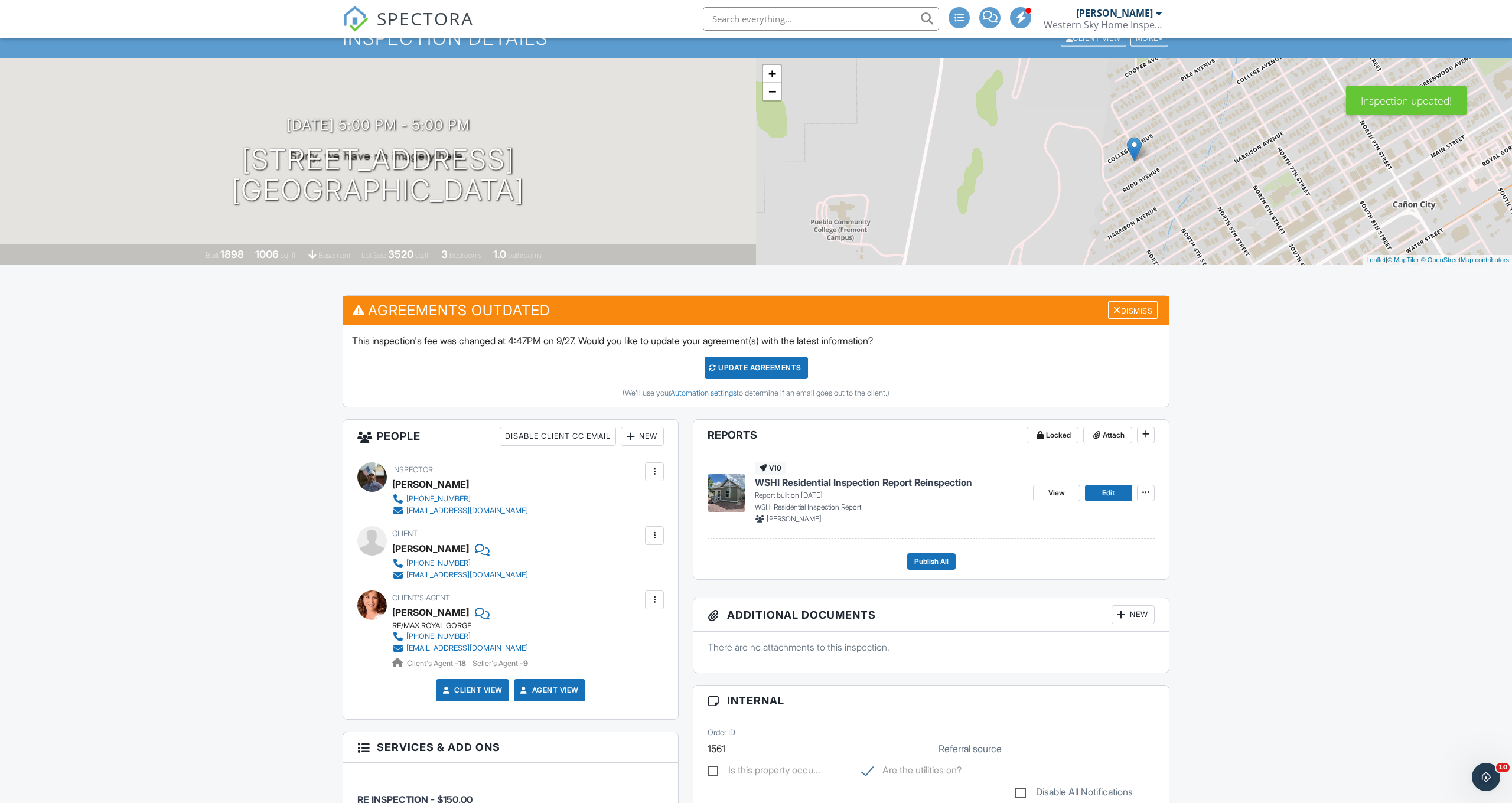
click at [770, 372] on div "Update Agreements" at bounding box center [756, 368] width 103 height 23
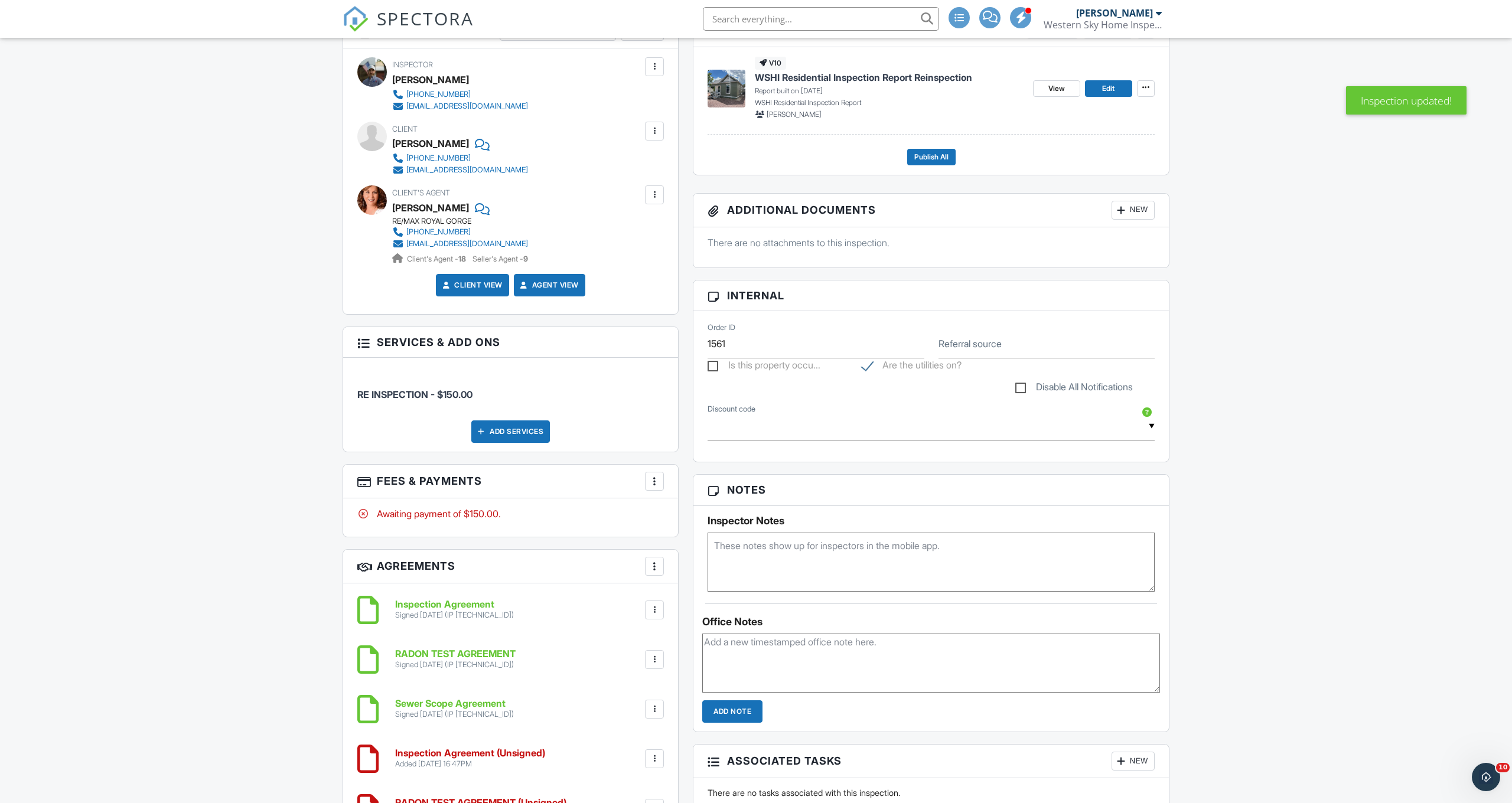
scroll to position [334, 0]
click at [659, 474] on div at bounding box center [654, 480] width 11 height 11
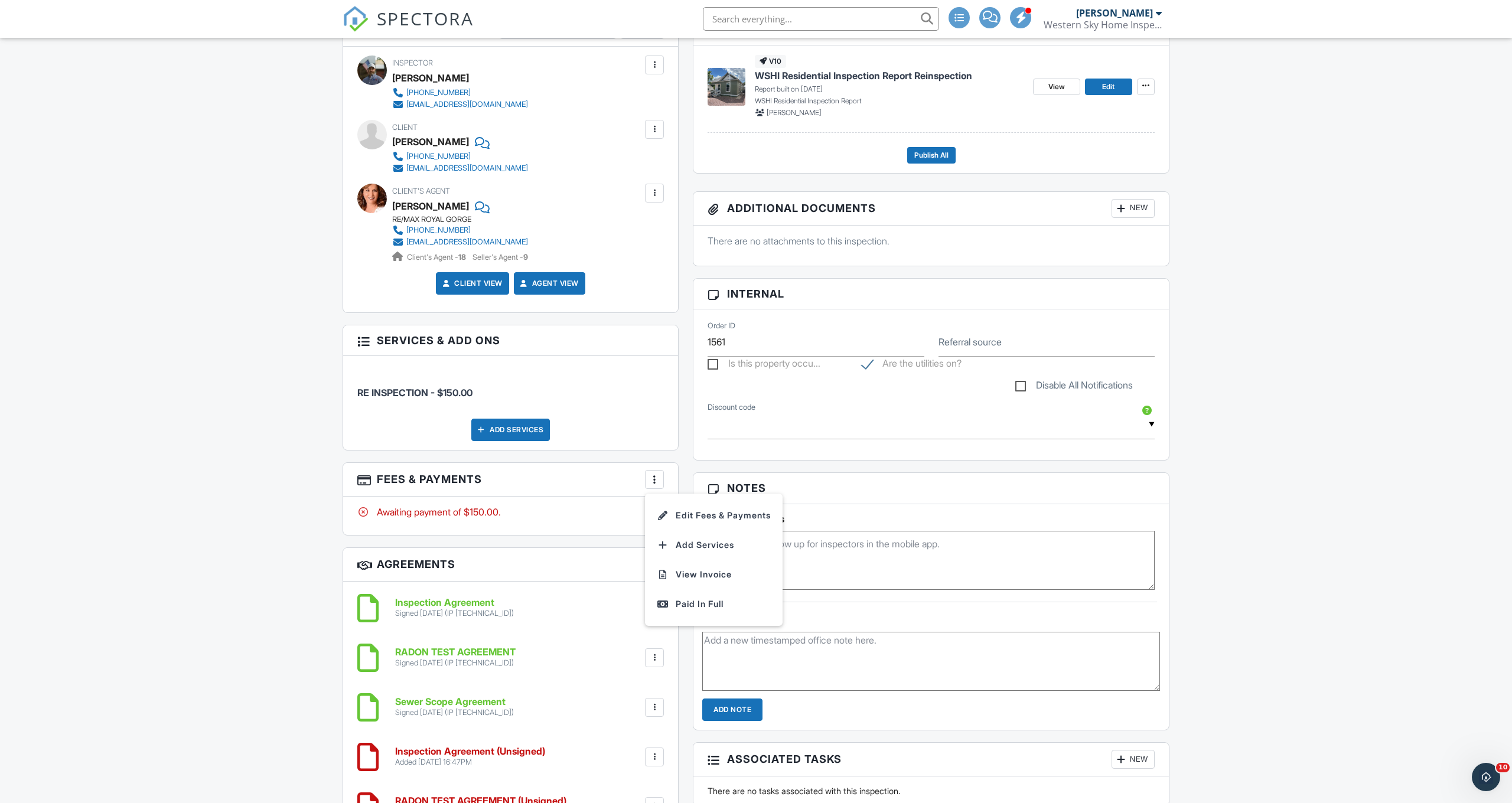
click at [585, 513] on div "Awaiting payment of $150.00." at bounding box center [511, 513] width 306 height 13
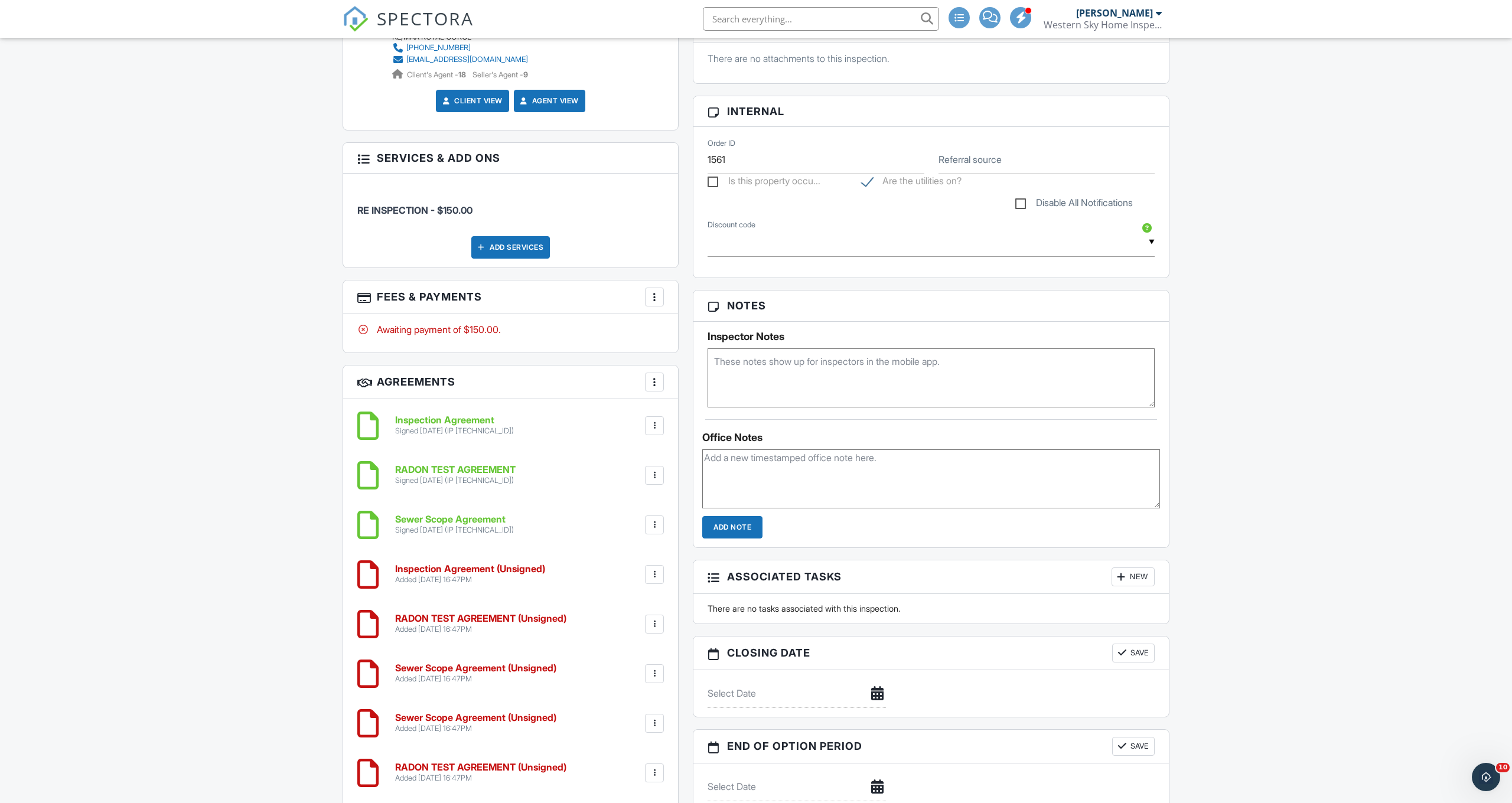
scroll to position [464, 0]
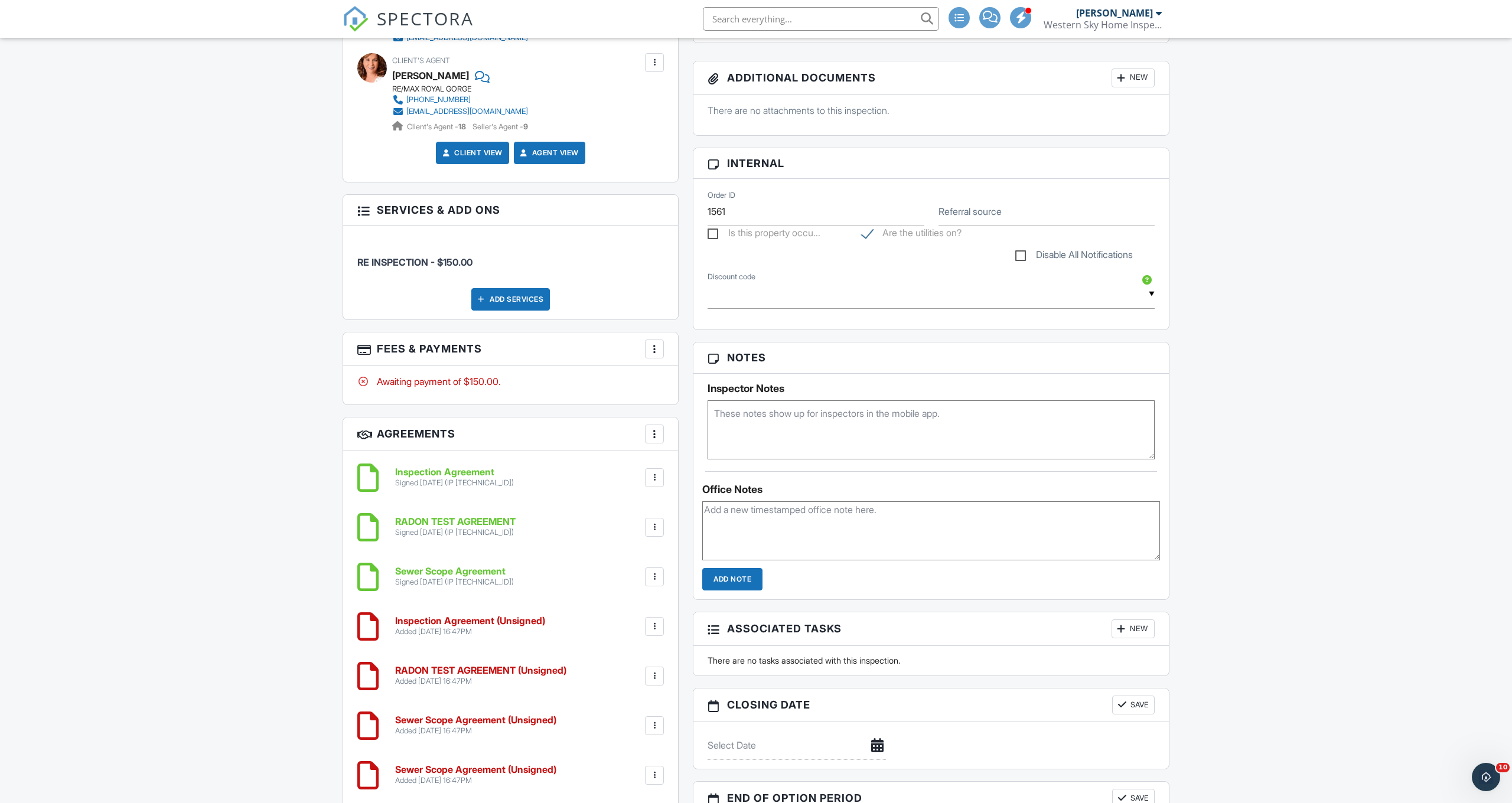
click at [655, 627] on div at bounding box center [654, 626] width 11 height 11
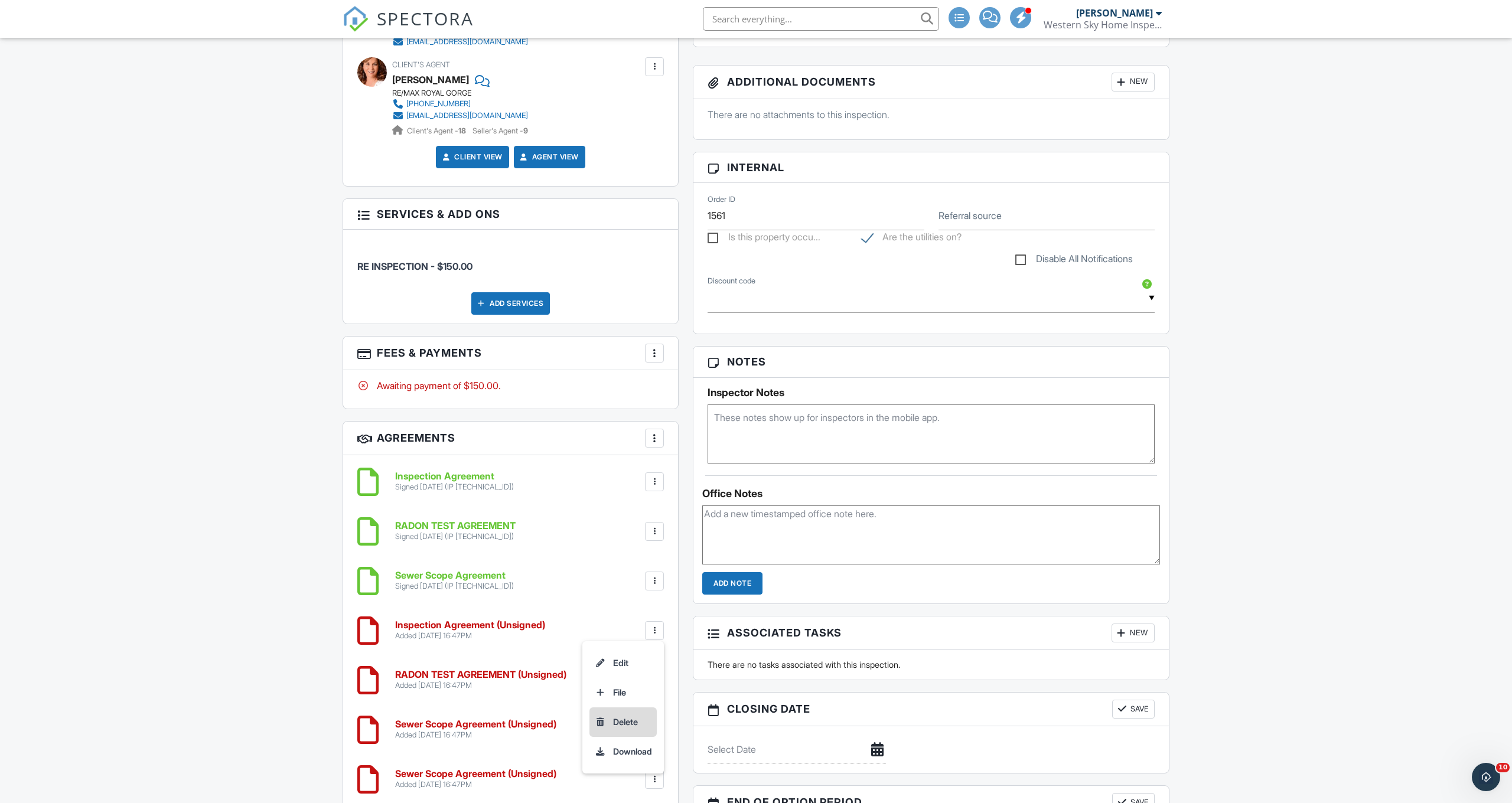
scroll to position [460, 1]
click at [637, 723] on li "Delete" at bounding box center [622, 723] width 67 height 29
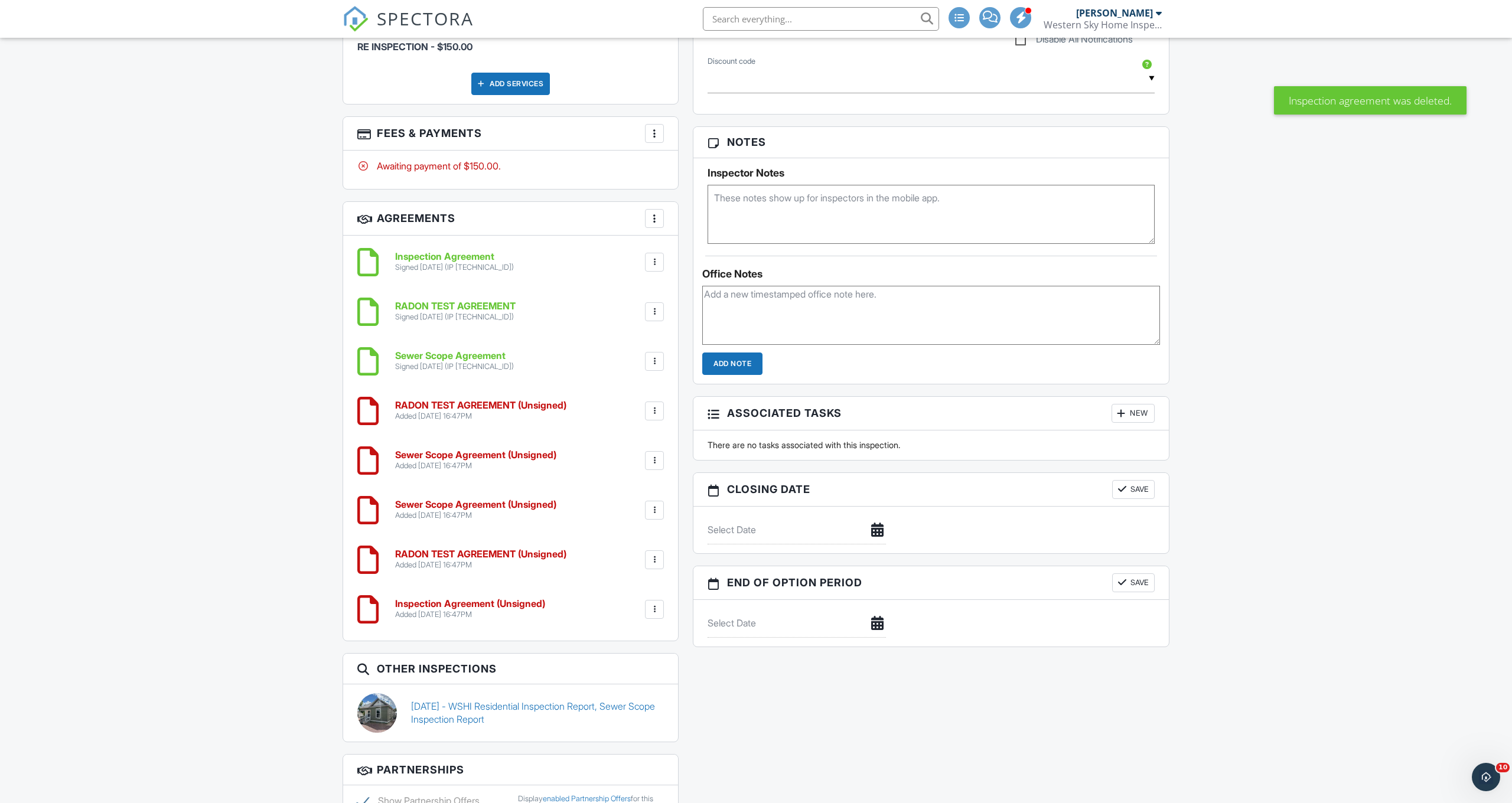
click at [655, 606] on div at bounding box center [654, 609] width 11 height 11
click at [631, 704] on li "Delete" at bounding box center [622, 701] width 67 height 29
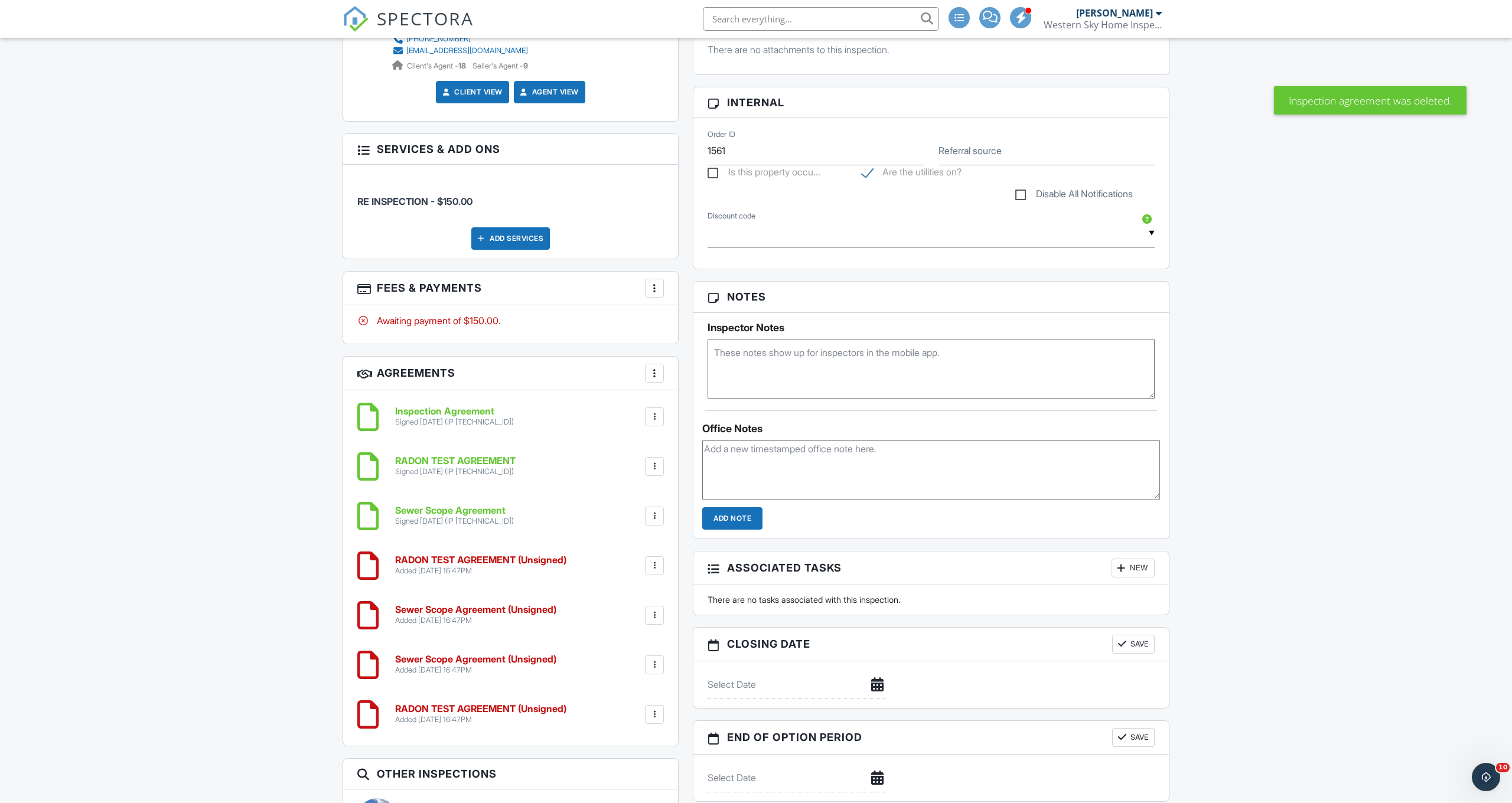
scroll to position [528, 0]
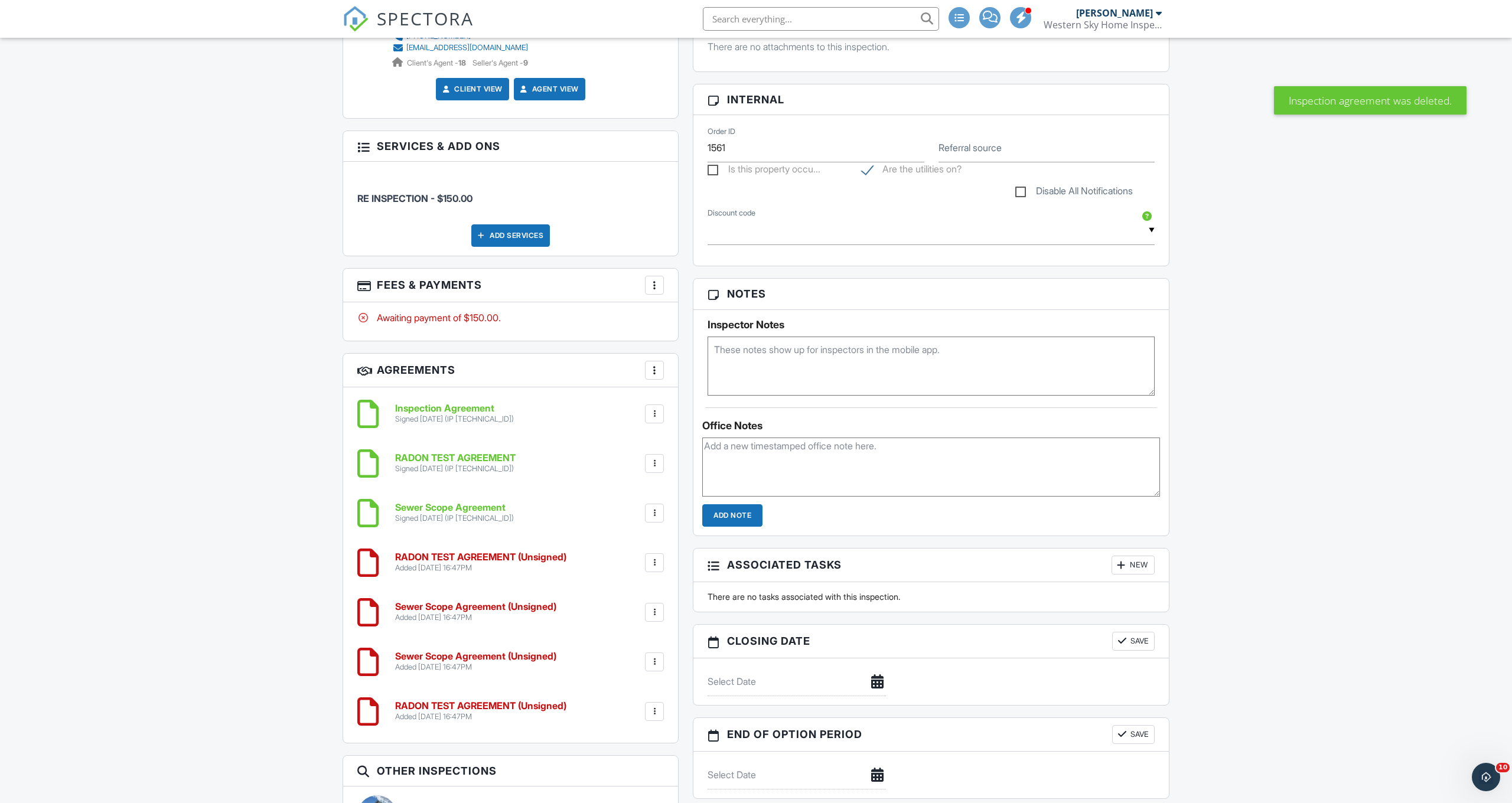
click at [654, 563] on div at bounding box center [654, 563] width 11 height 11
click at [628, 655] on li "Delete" at bounding box center [622, 654] width 67 height 29
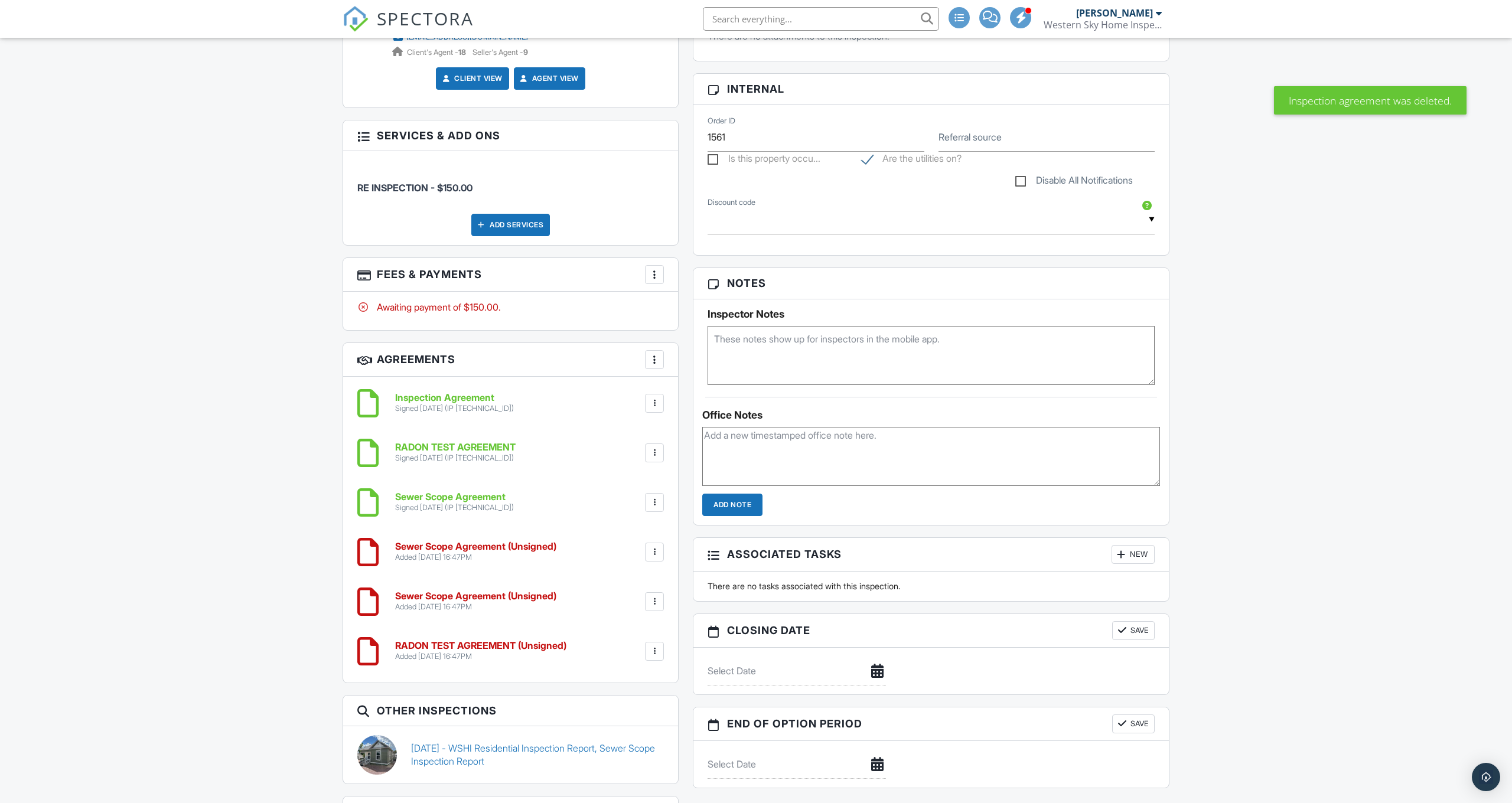
scroll to position [544, 0]
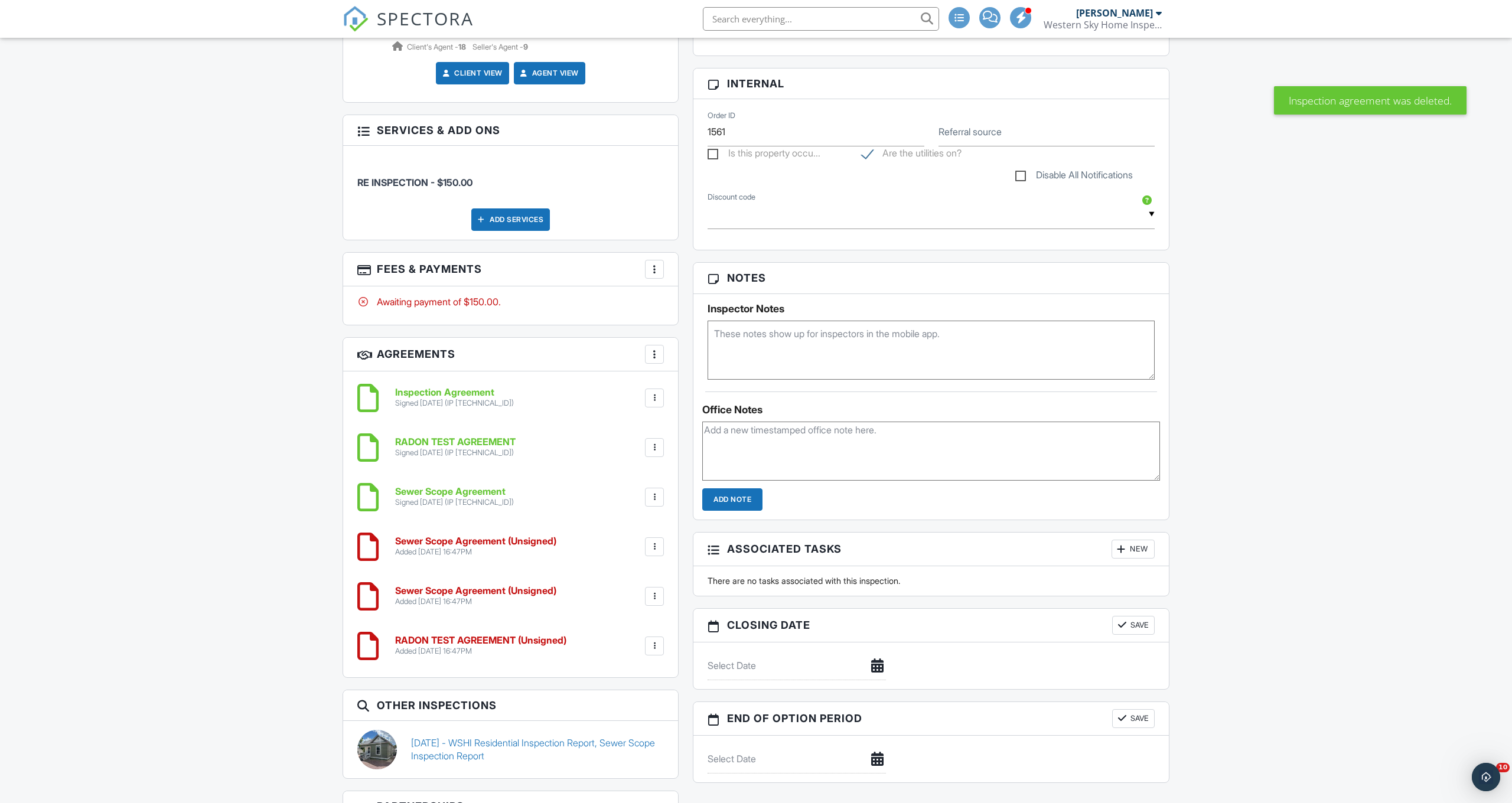
click at [655, 549] on div at bounding box center [654, 547] width 11 height 11
click at [634, 637] on li "Delete" at bounding box center [622, 637] width 67 height 29
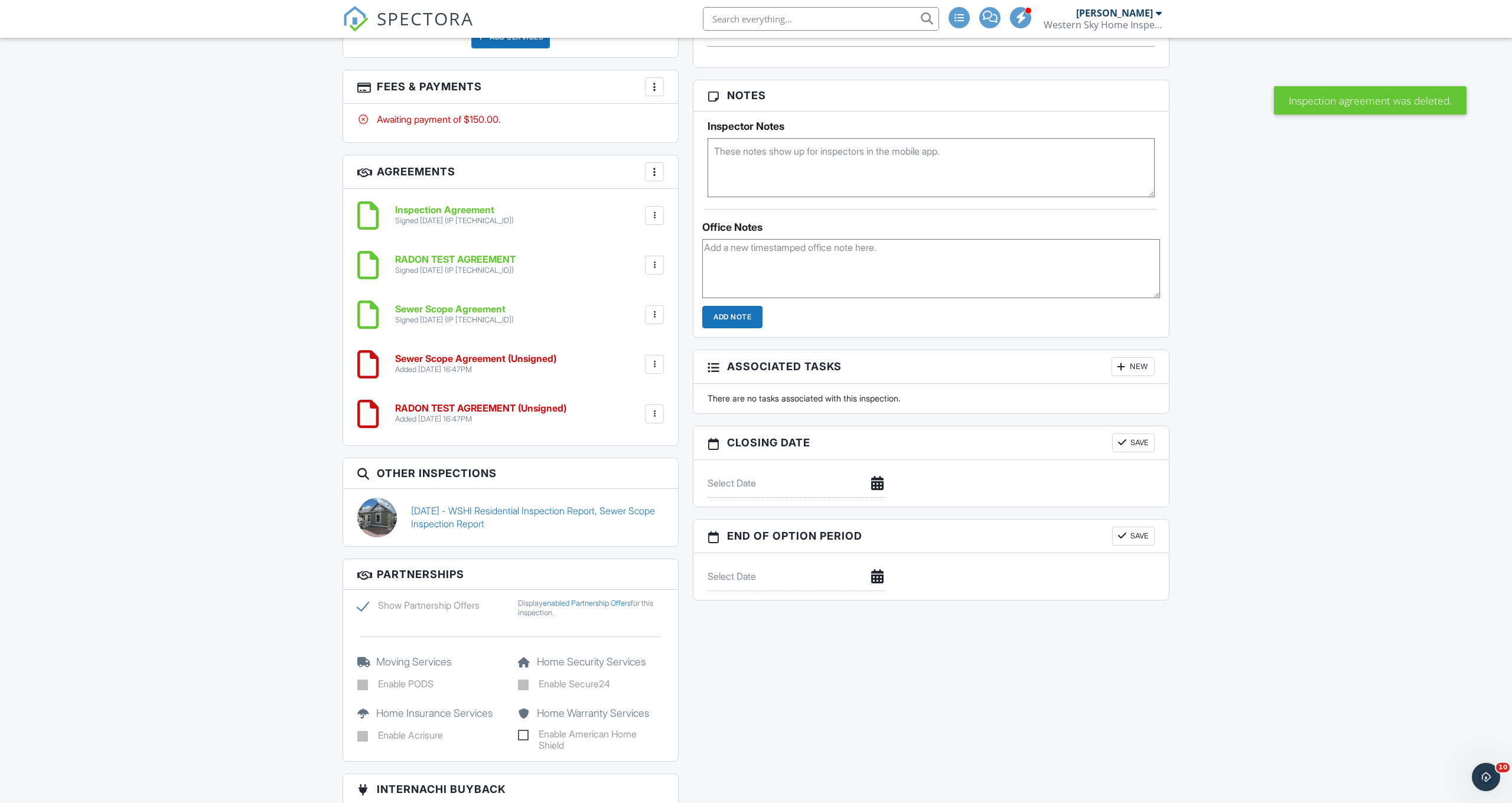
click at [661, 358] on div at bounding box center [654, 364] width 19 height 19
click at [637, 446] on li "Delete" at bounding box center [622, 456] width 67 height 29
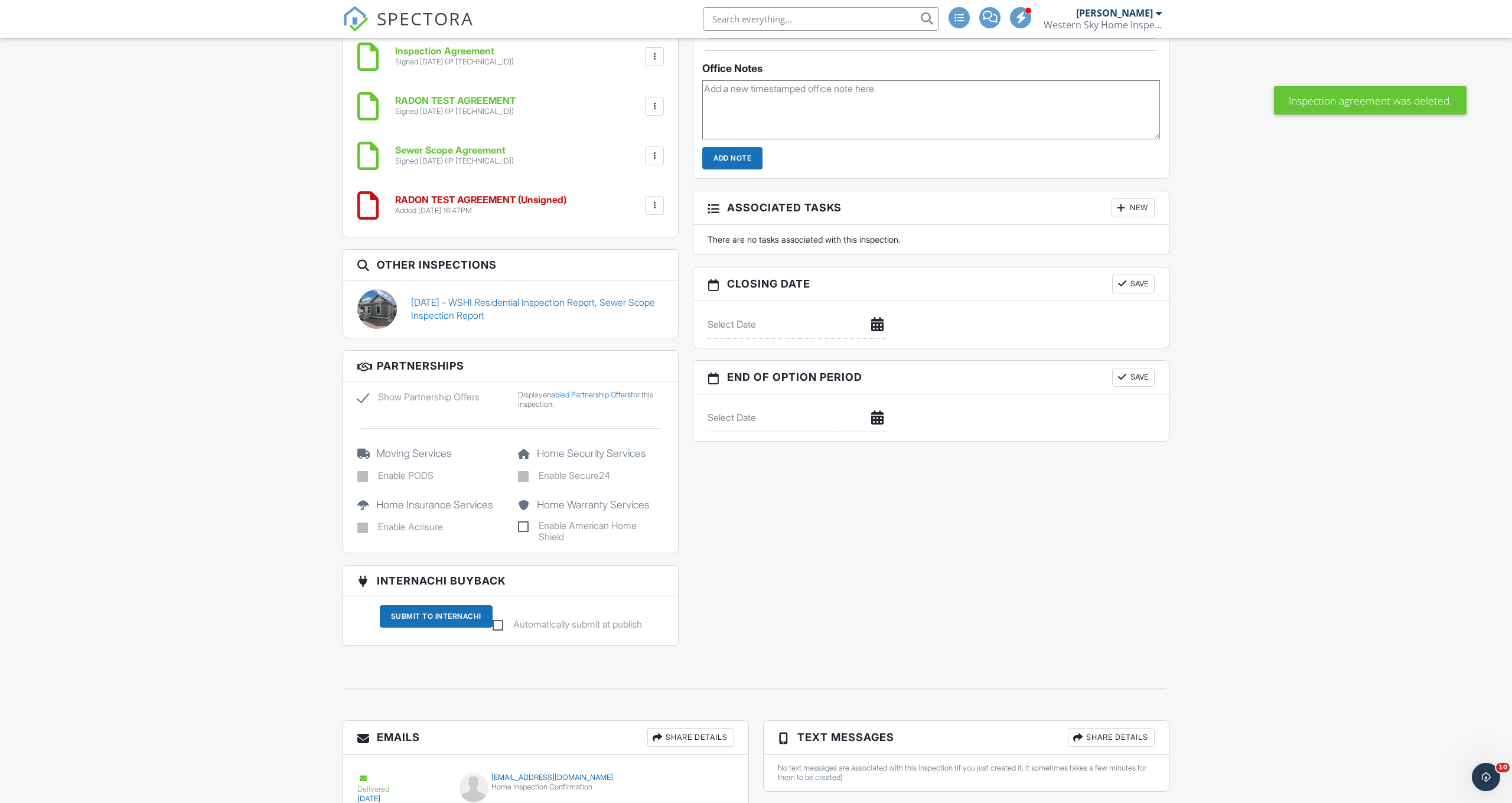
click at [652, 213] on div "RADON TEST AGREEMENT (Unsigned) Added [DATE] 16:47PM Edit File [GEOGRAPHIC_DATA…" at bounding box center [526, 205] width 276 height 21
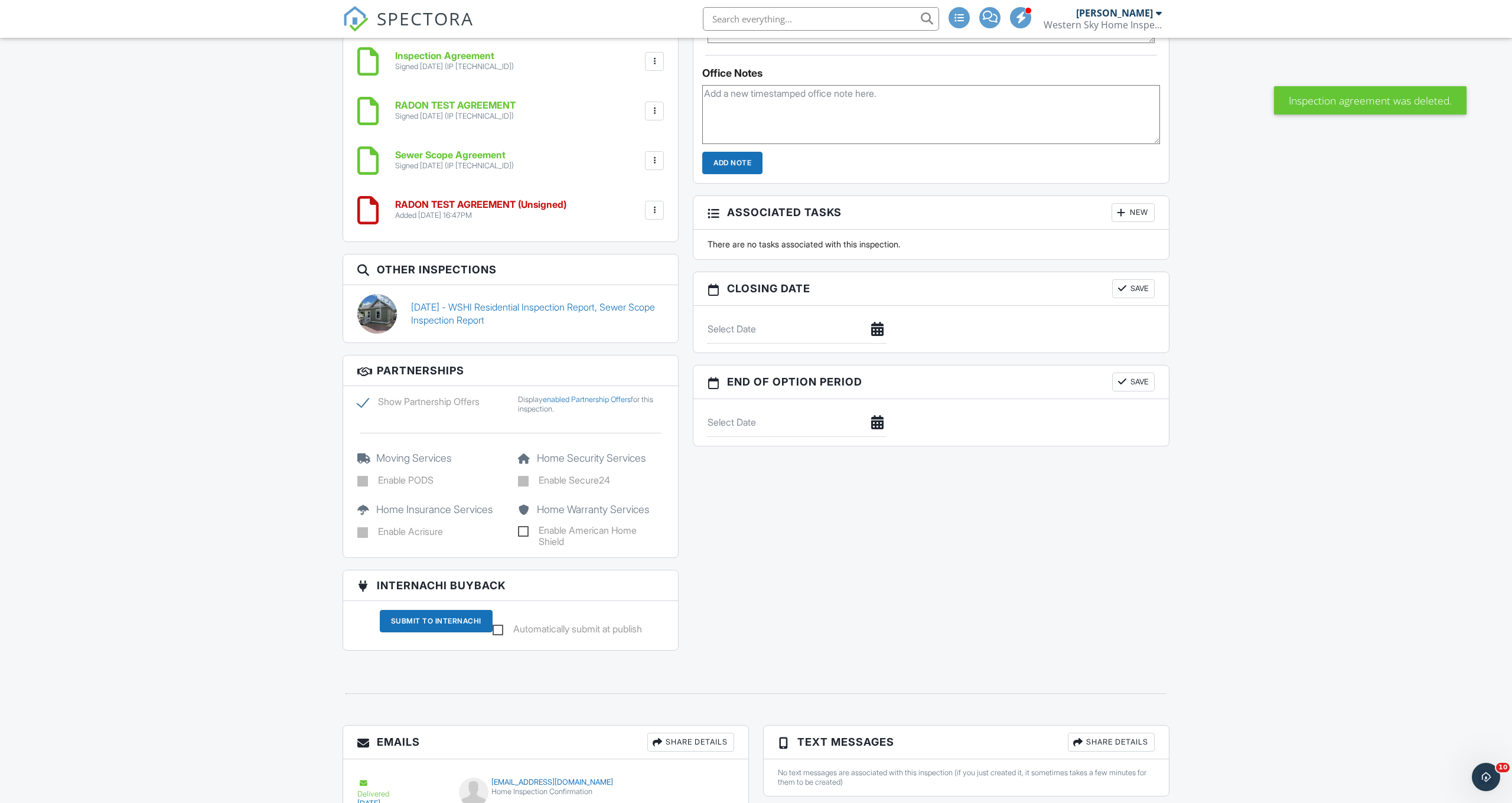
click at [656, 204] on div at bounding box center [654, 210] width 11 height 11
click at [633, 293] on li "Delete" at bounding box center [622, 302] width 67 height 29
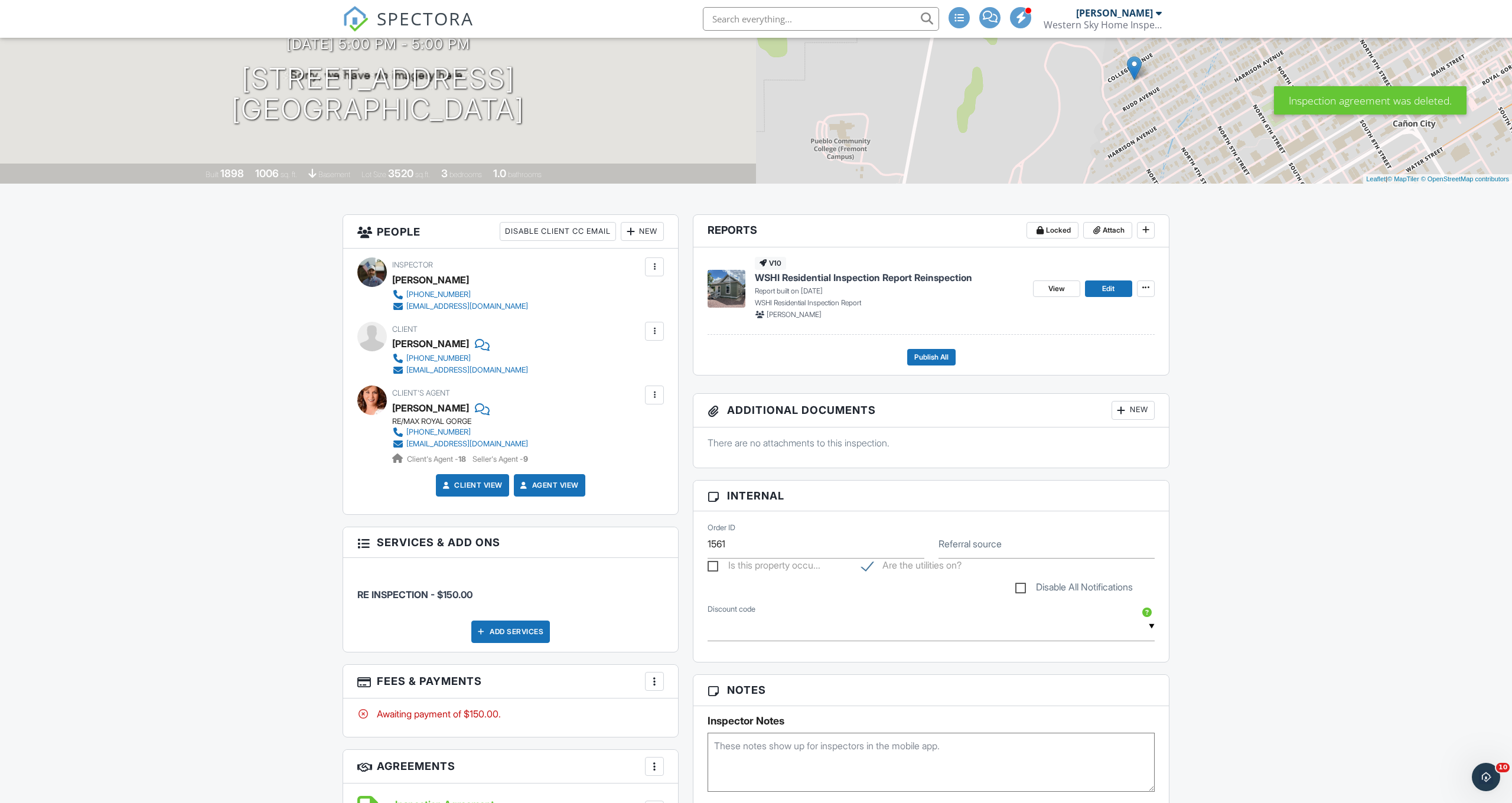
scroll to position [28, 0]
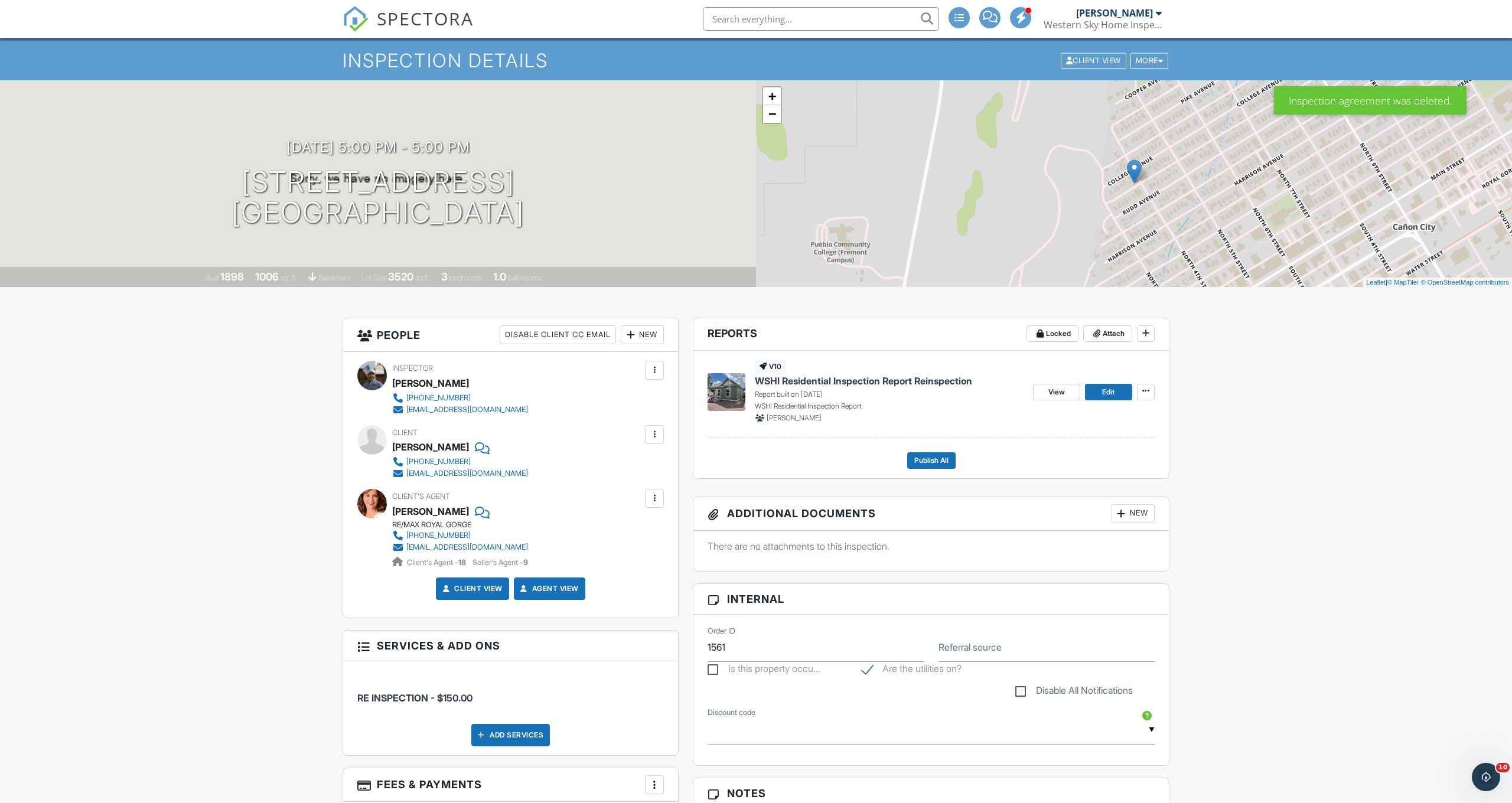
click at [789, 21] on input "text" at bounding box center [821, 18] width 236 height 24
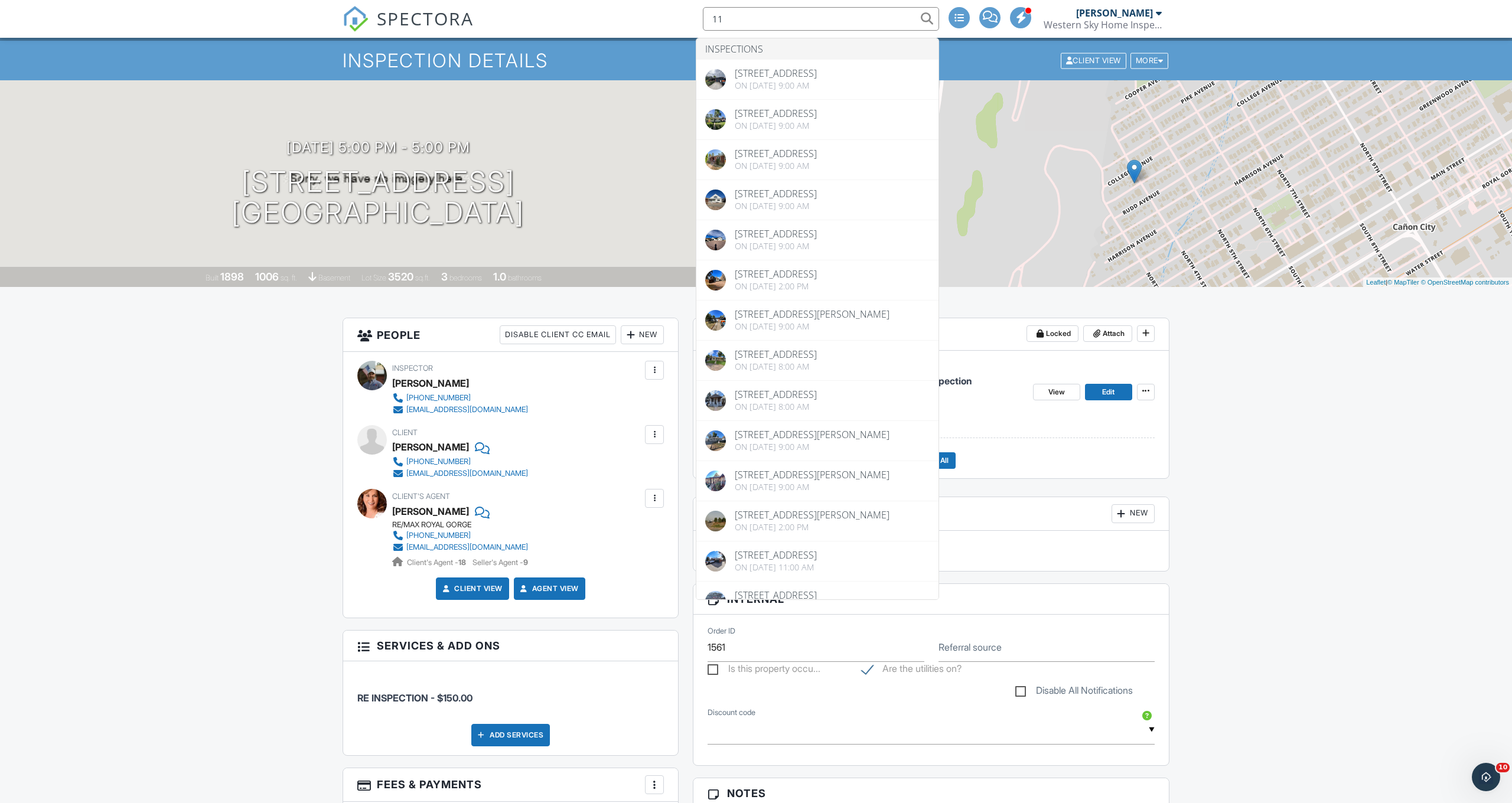
type input "1"
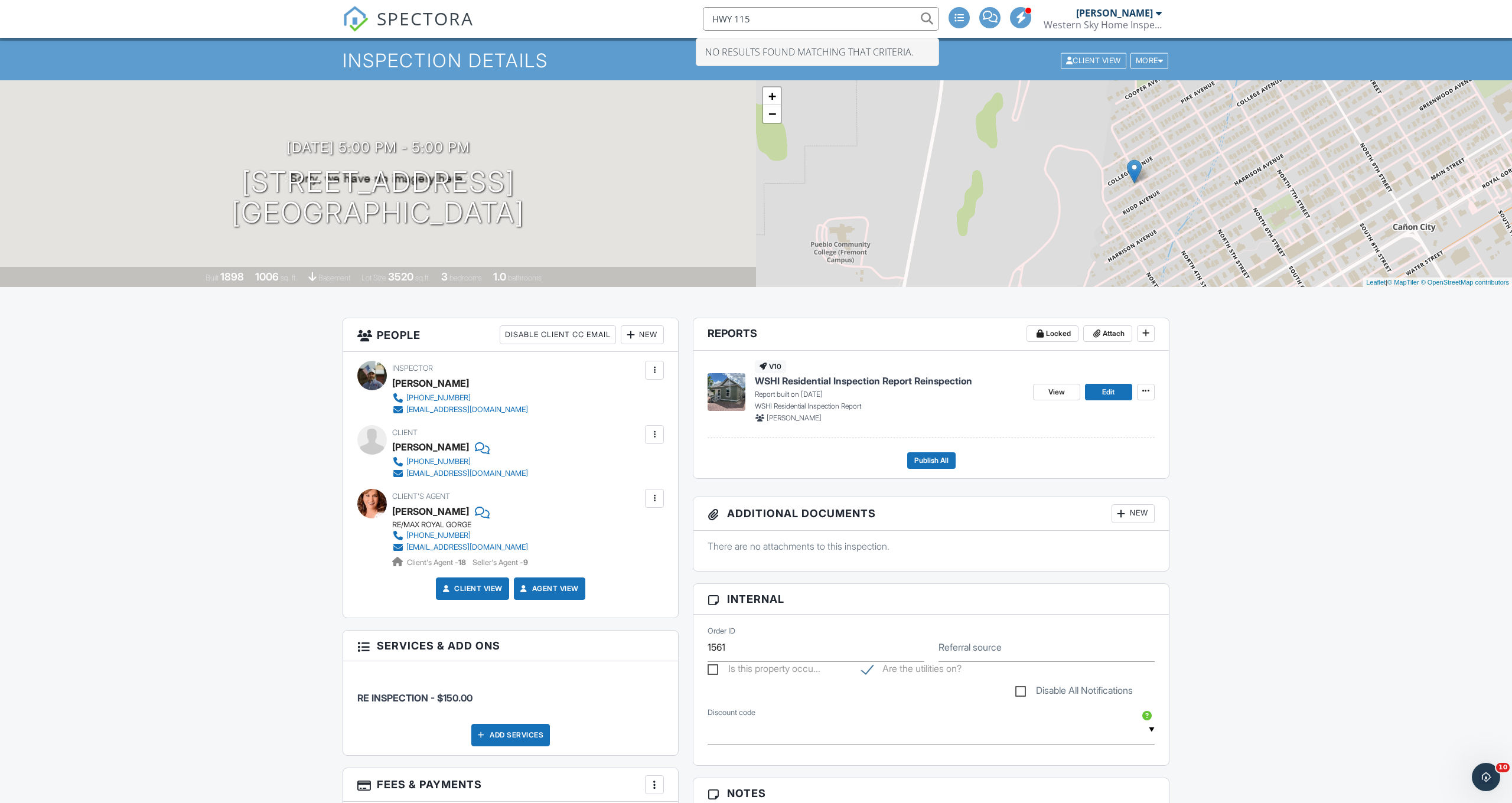
click at [838, 28] on input "HWY 115" at bounding box center [821, 18] width 236 height 24
type input "H"
type input "S"
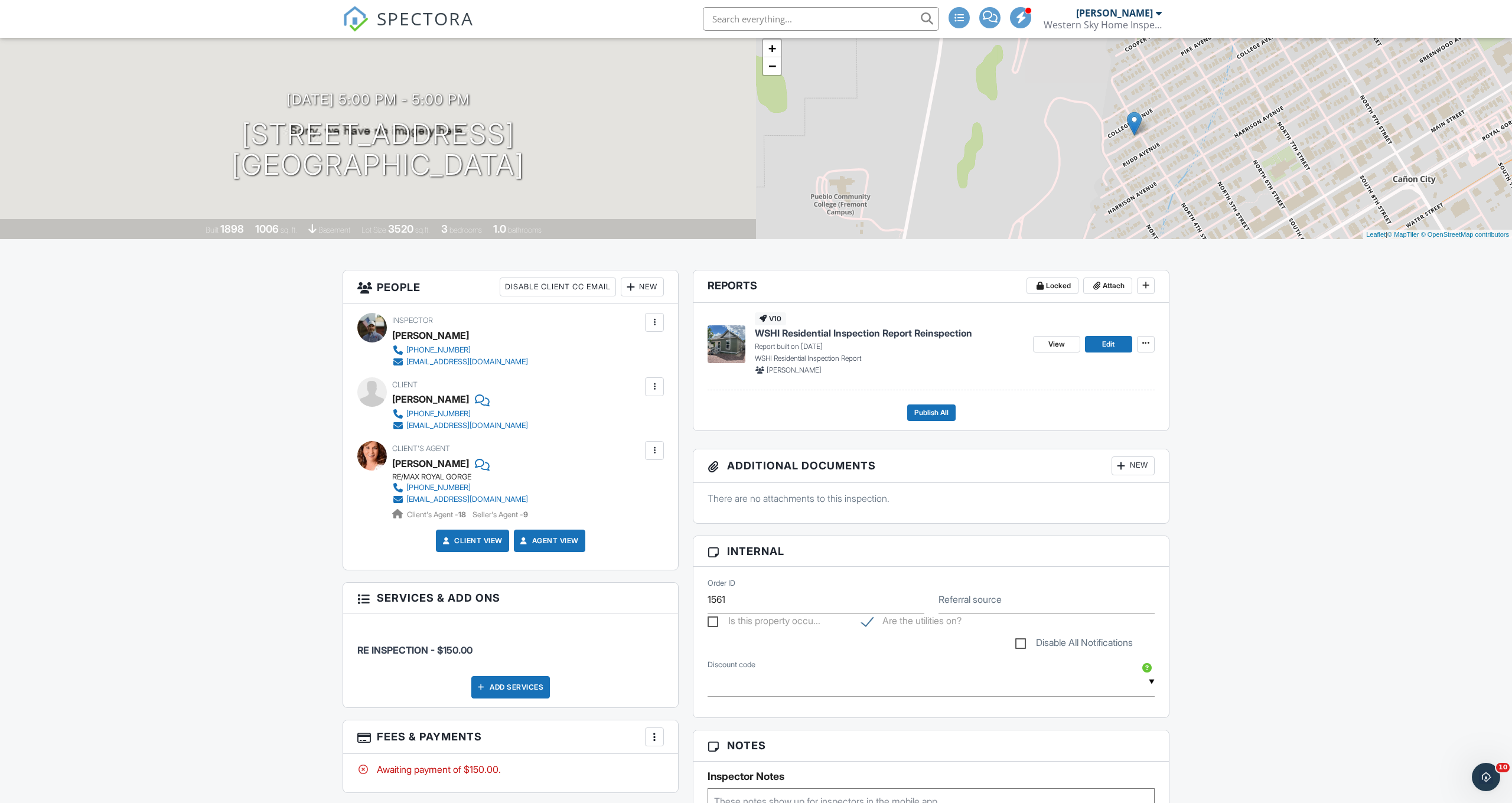
scroll to position [77, 0]
